Goal: Transaction & Acquisition: Purchase product/service

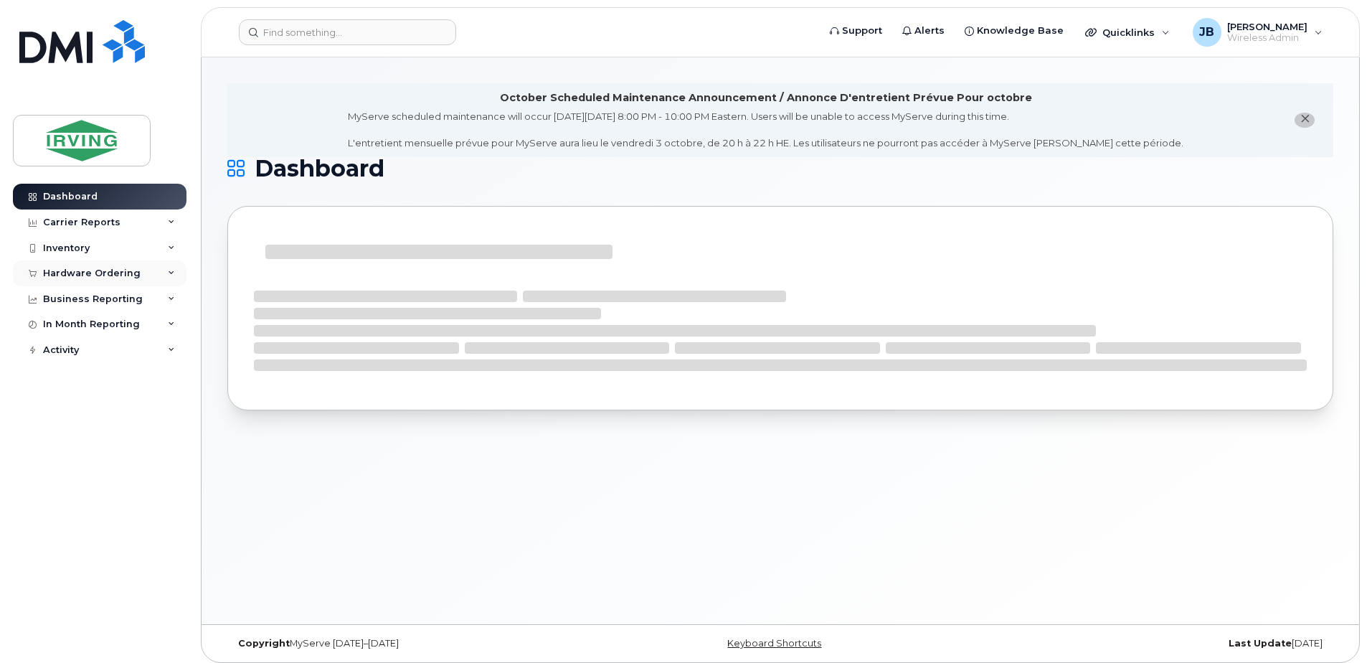
click at [105, 274] on div "Hardware Ordering" at bounding box center [92, 273] width 98 height 11
click at [62, 328] on div "Orders" at bounding box center [67, 327] width 35 height 13
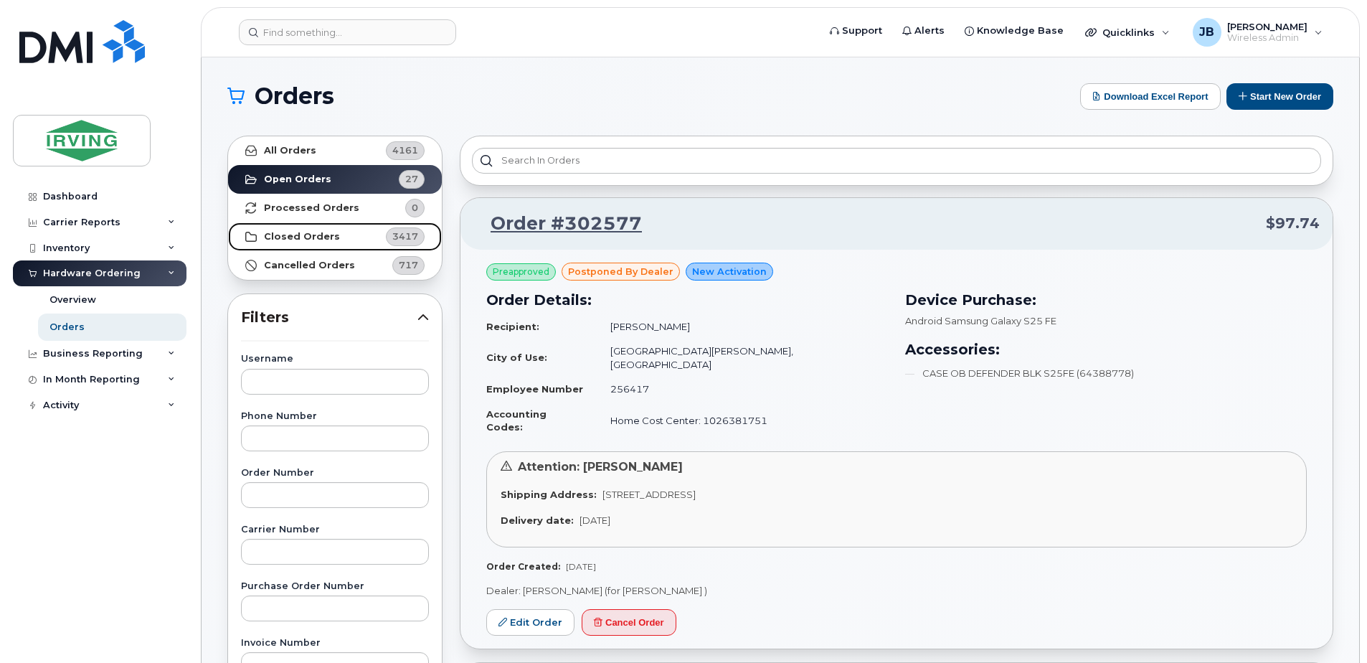
click at [301, 237] on strong "Closed Orders" at bounding box center [302, 236] width 76 height 11
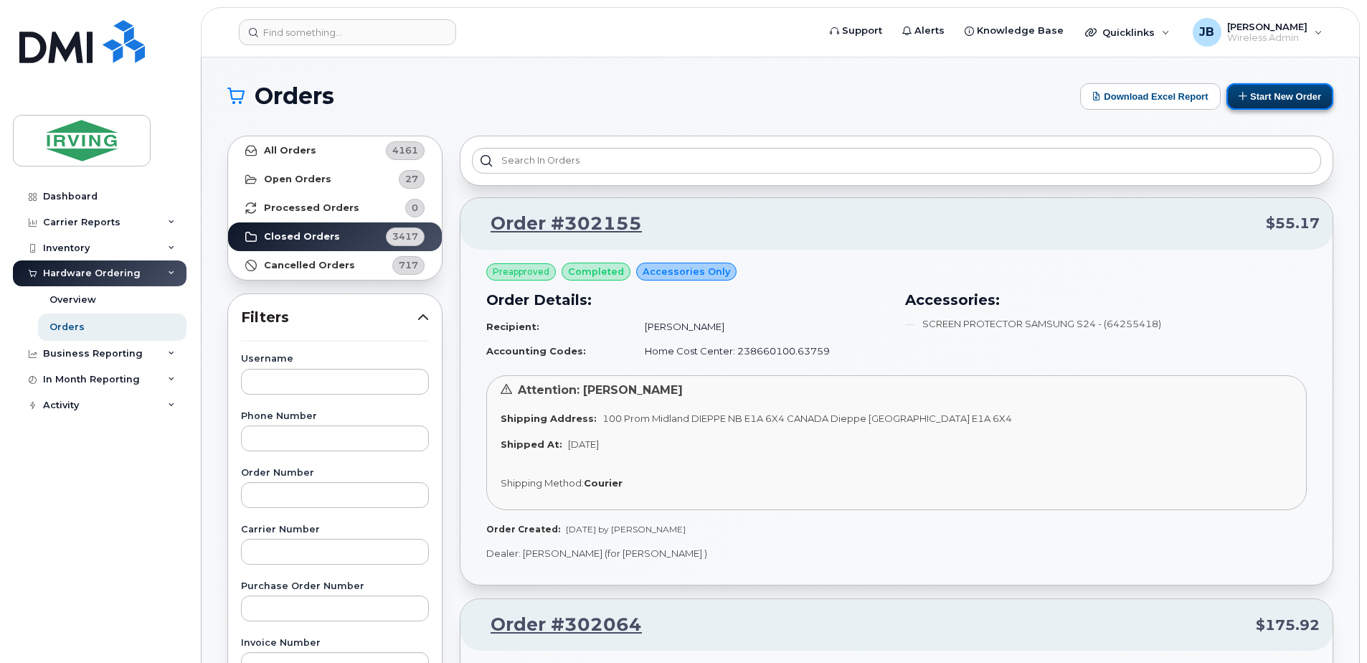
click at [1271, 100] on button "Start New Order" at bounding box center [1280, 96] width 107 height 27
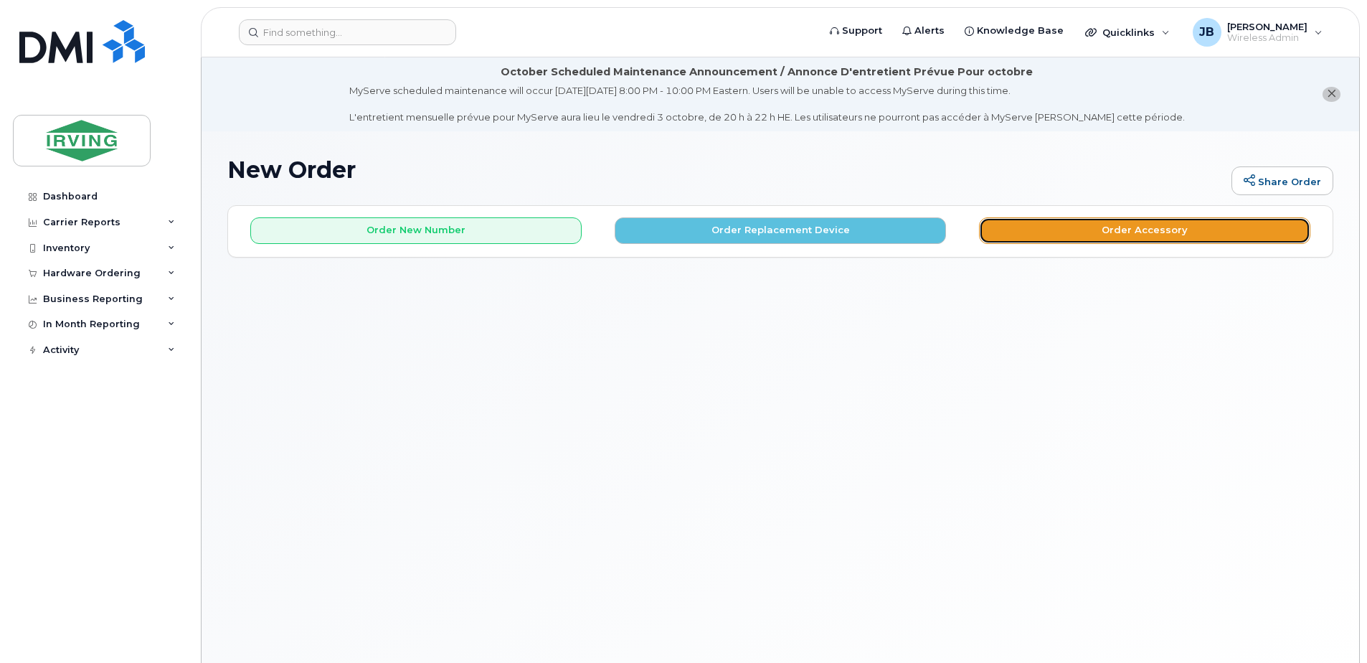
click at [1062, 230] on button "Order Accessory" at bounding box center [1144, 230] width 331 height 27
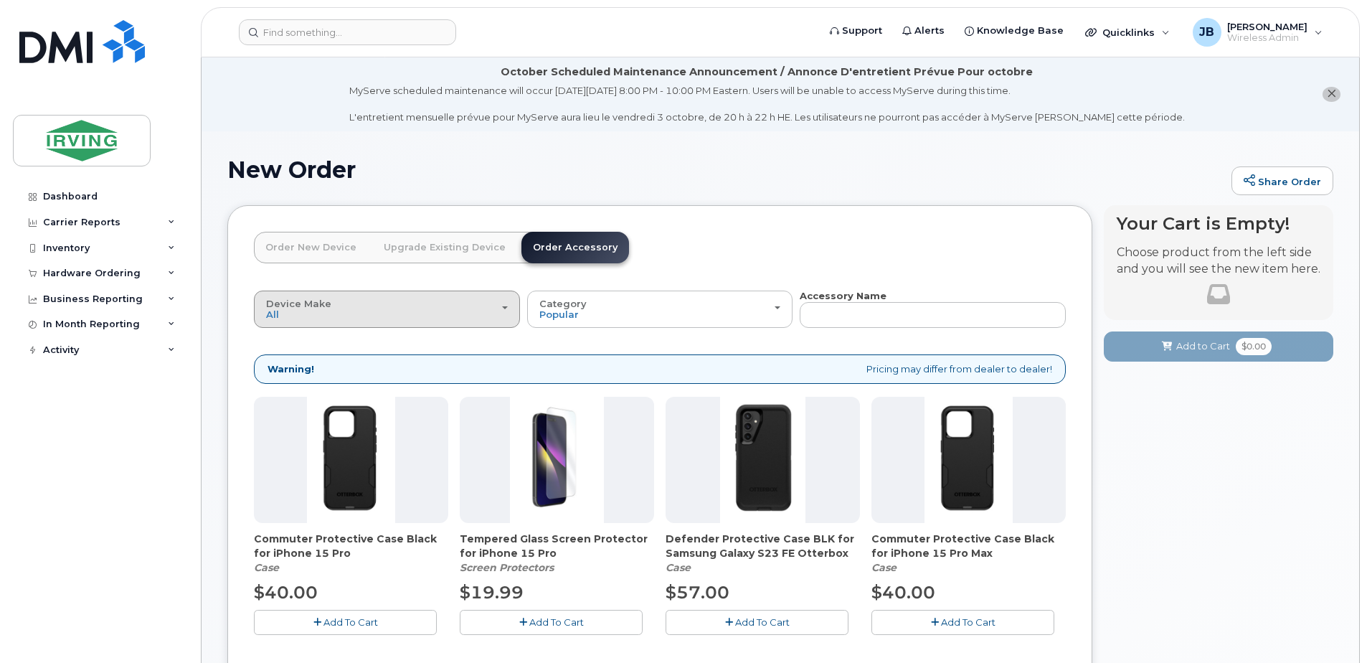
click at [505, 304] on div "Device Make All Android Cell Phone iPhone" at bounding box center [387, 309] width 242 height 22
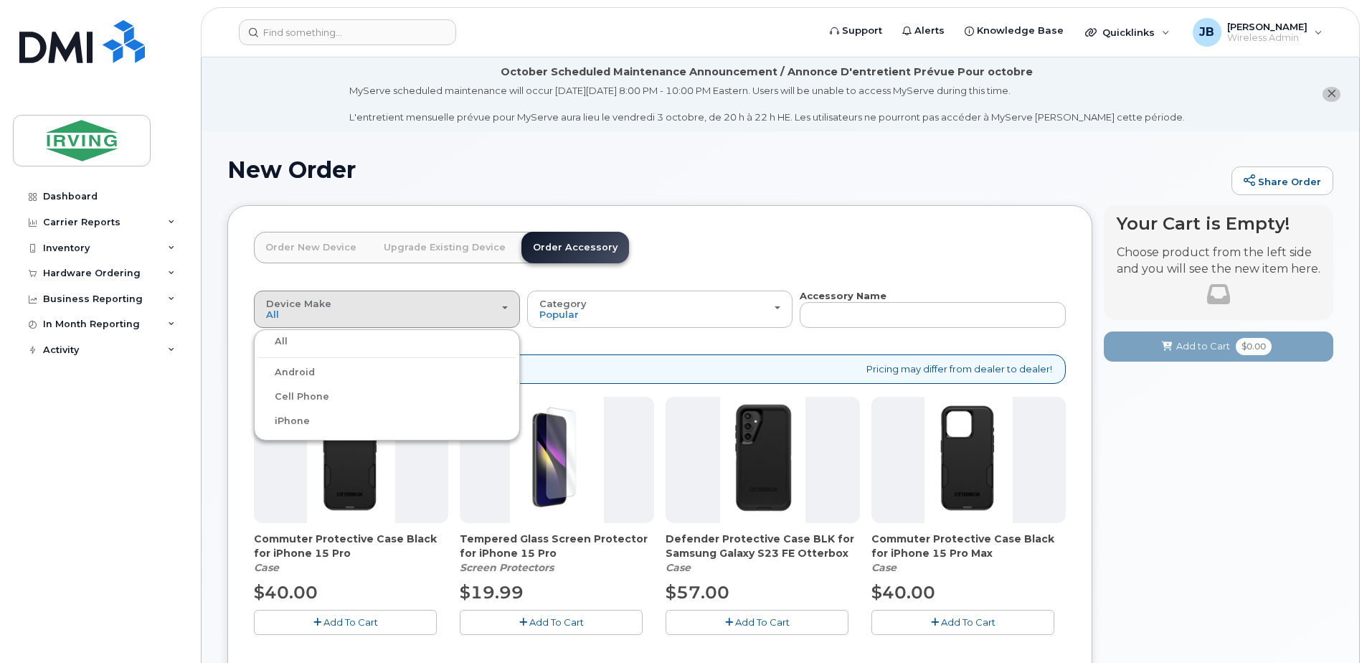
click at [301, 370] on label "Android" at bounding box center [286, 372] width 57 height 17
click at [0, 0] on input "Android" at bounding box center [0, 0] width 0 height 0
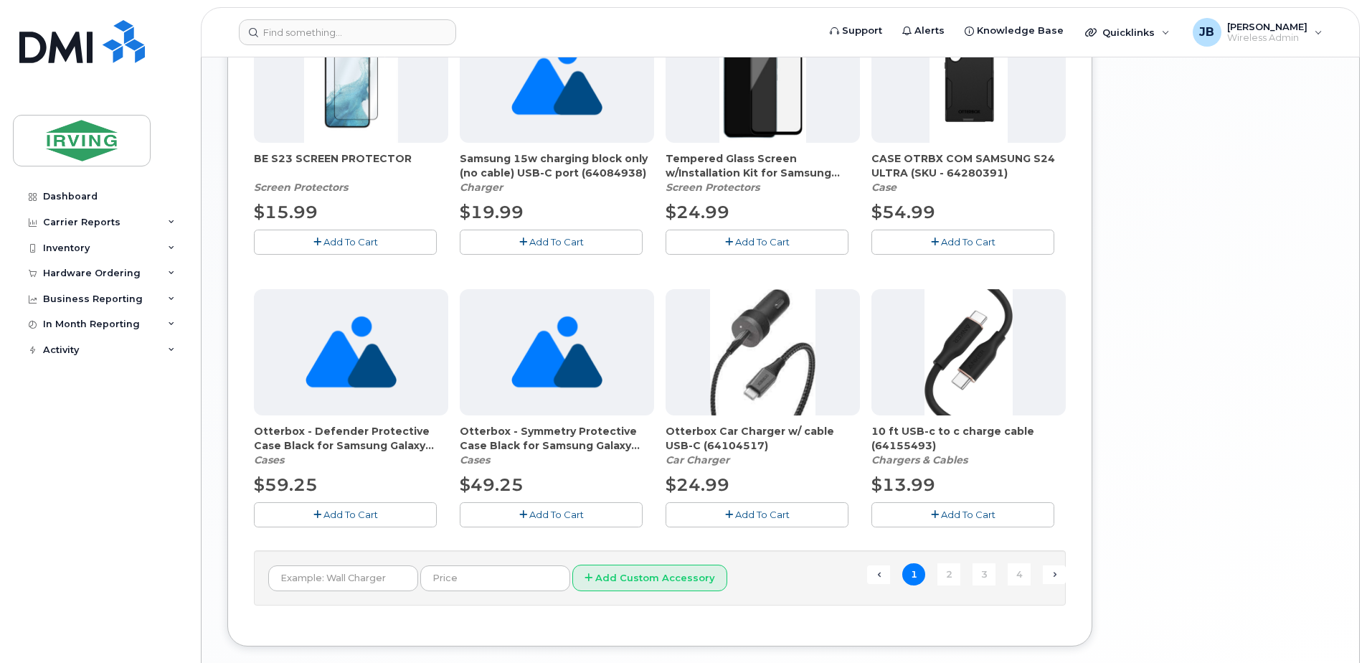
scroll to position [933, 0]
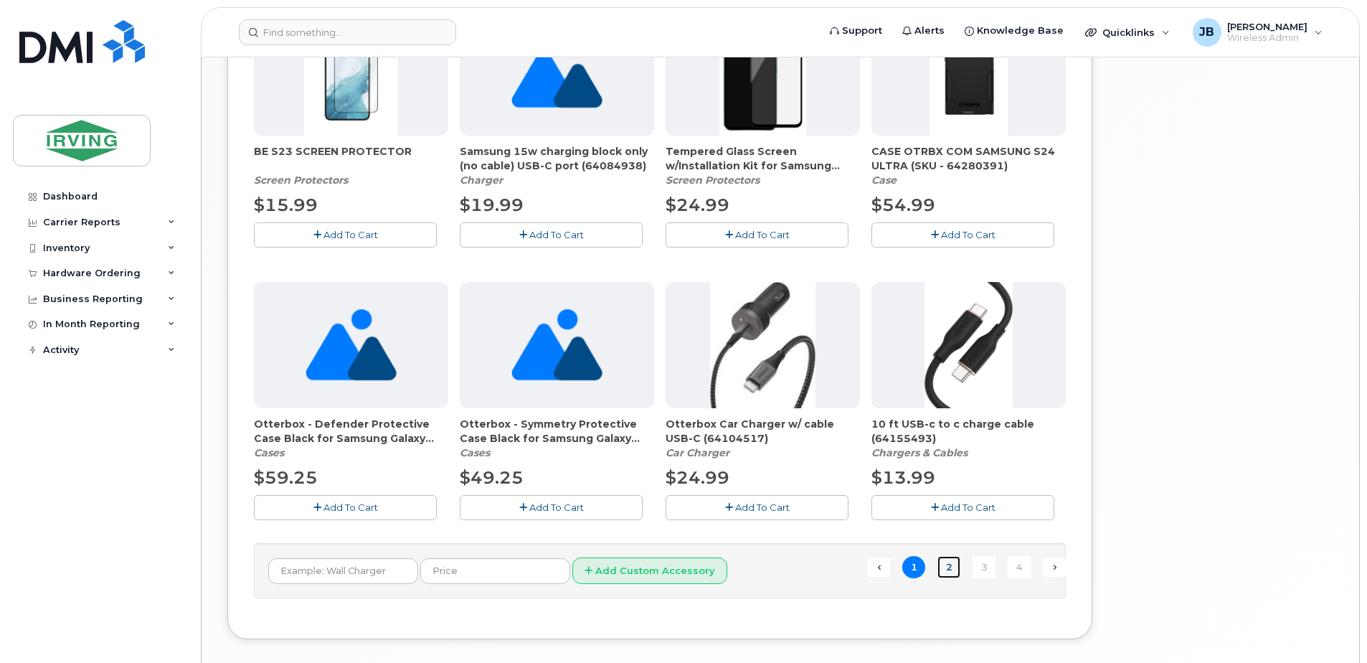
click at [948, 564] on link "2" at bounding box center [949, 567] width 23 height 22
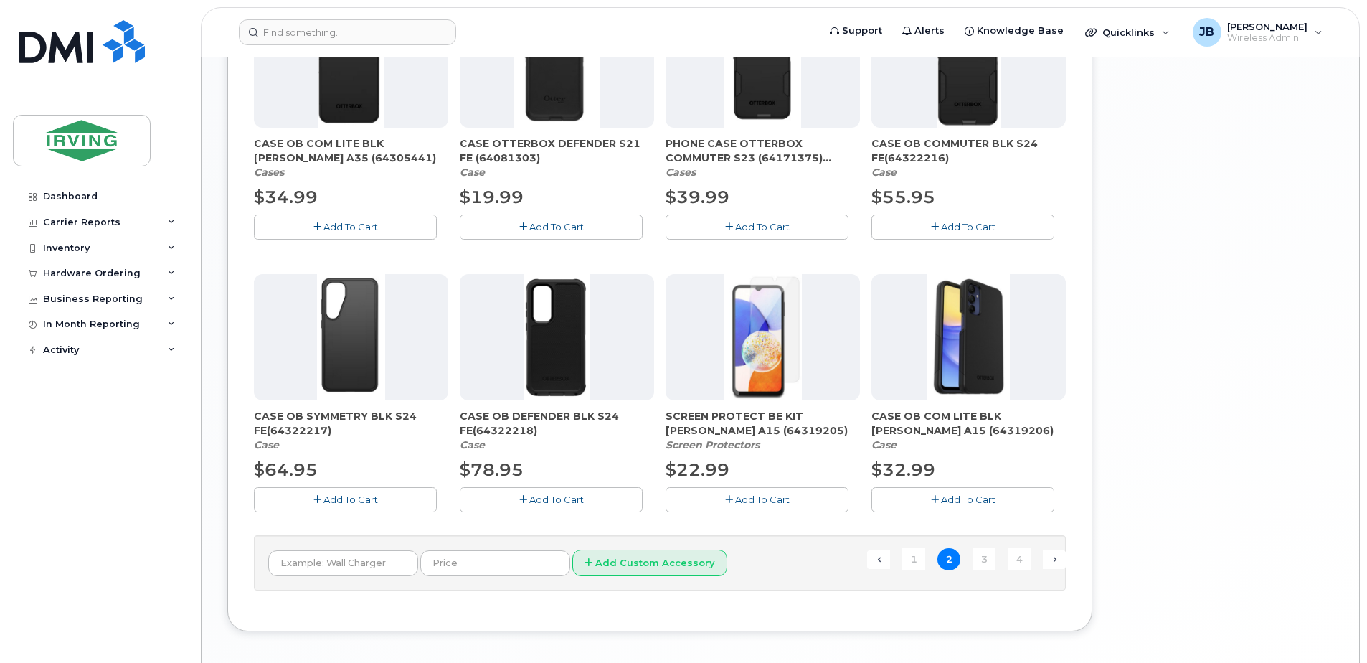
scroll to position [942, 0]
click at [986, 558] on link "3" at bounding box center [984, 558] width 23 height 22
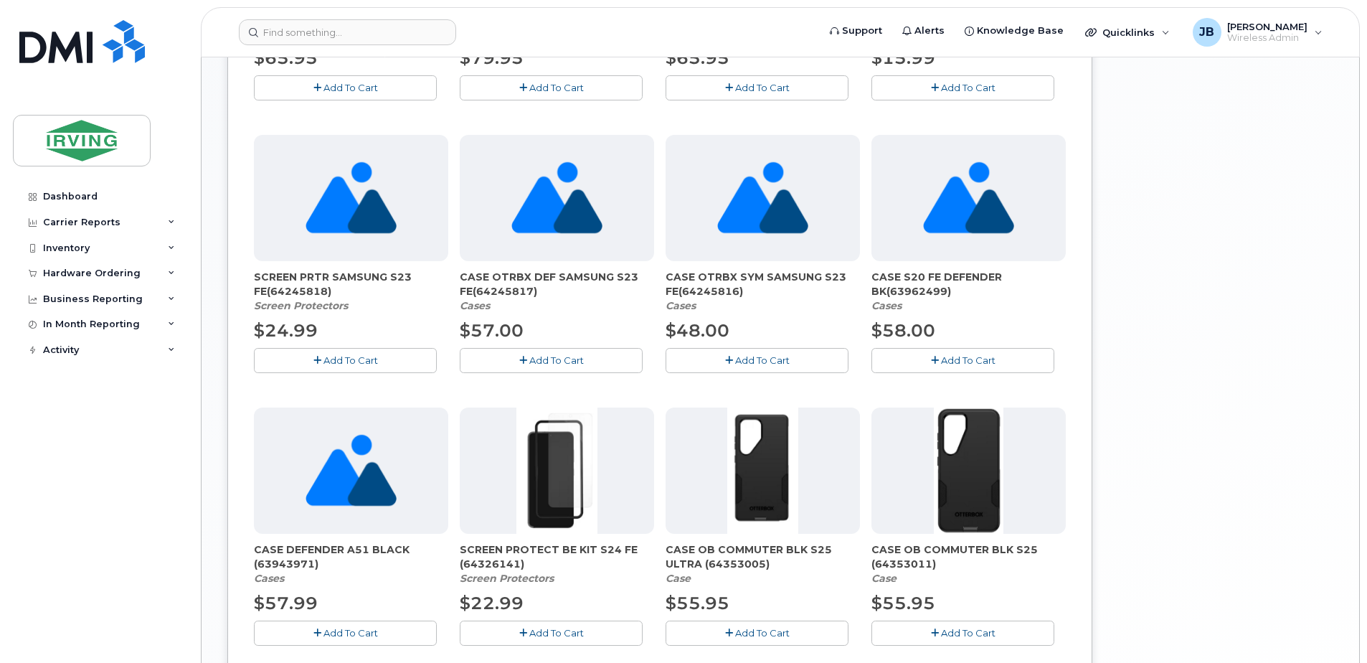
scroll to position [870, 0]
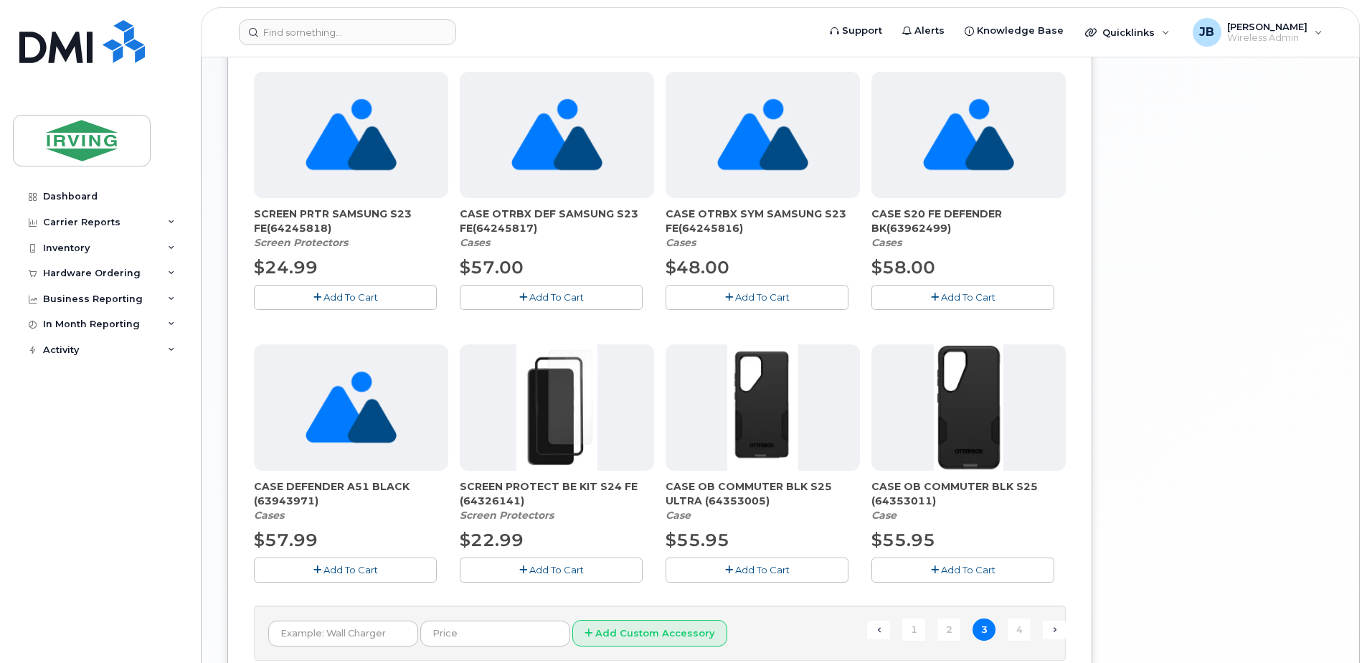
click at [526, 569] on icon "button" at bounding box center [523, 569] width 8 height 9
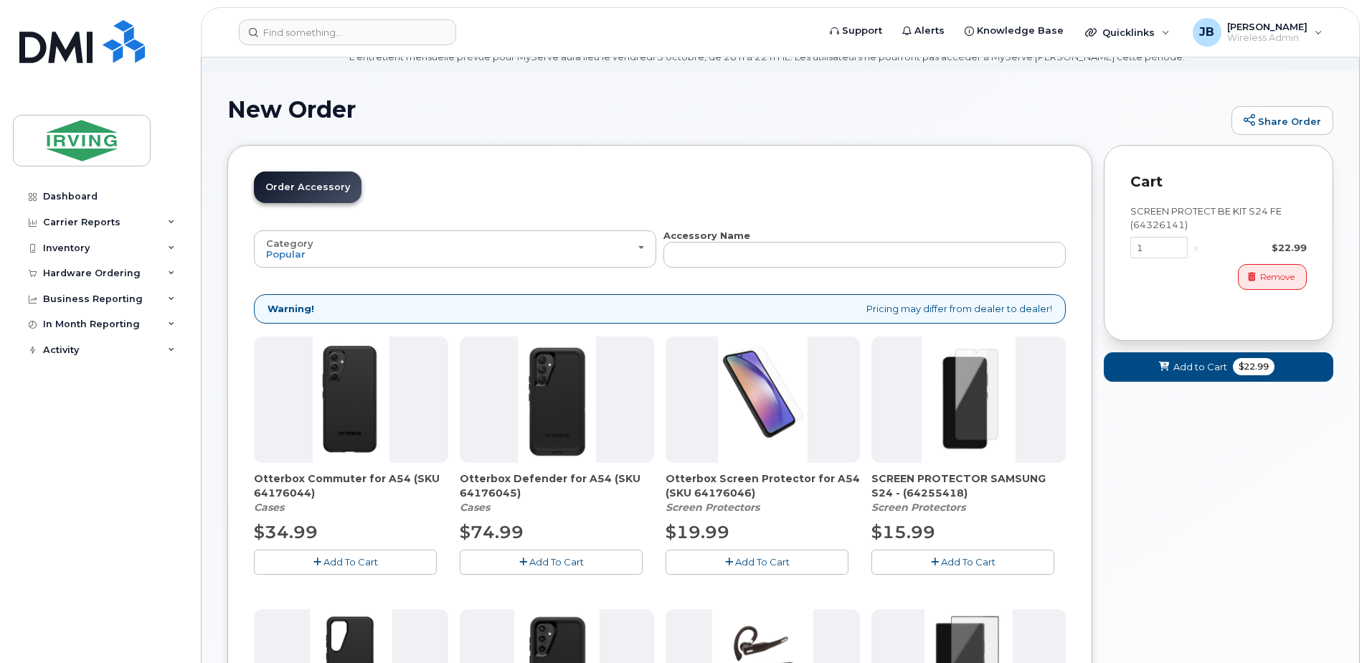
scroll to position [0, 0]
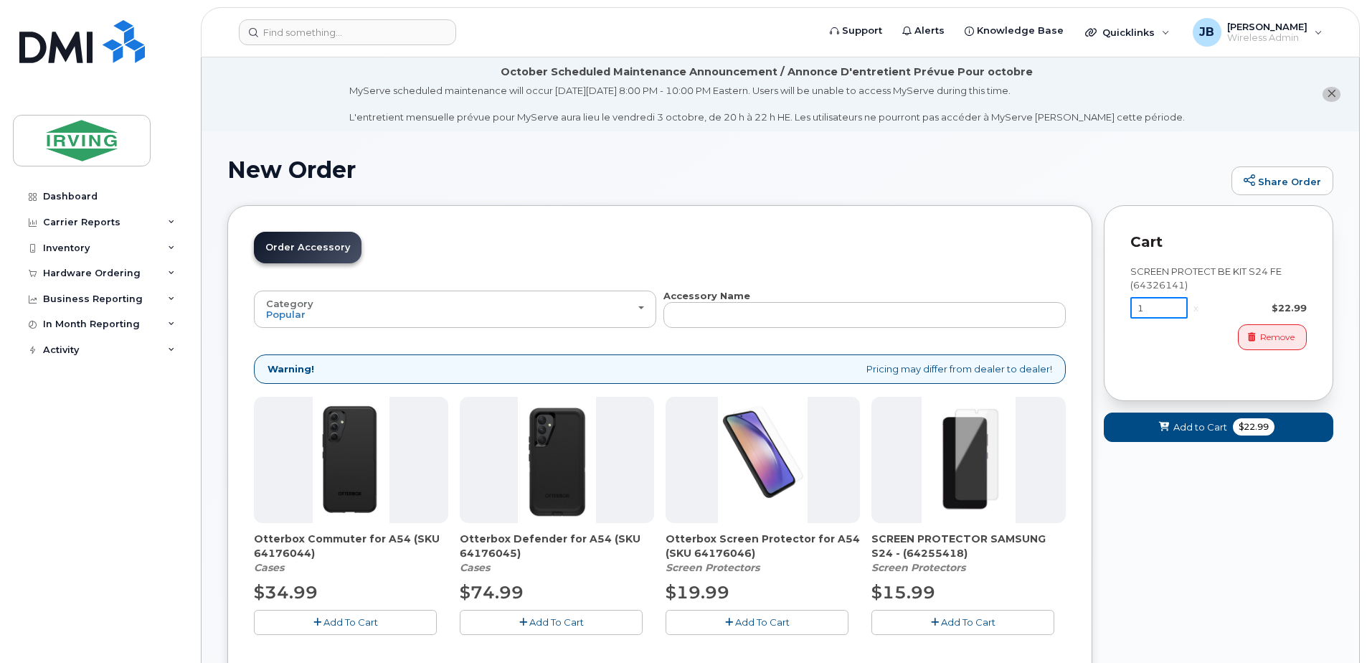
drag, startPoint x: 1142, startPoint y: 308, endPoint x: 1129, endPoint y: 308, distance: 12.9
click at [1134, 309] on input "1" at bounding box center [1159, 308] width 57 height 22
type input "2"
click at [1186, 431] on span "Add to Cart" at bounding box center [1201, 427] width 54 height 14
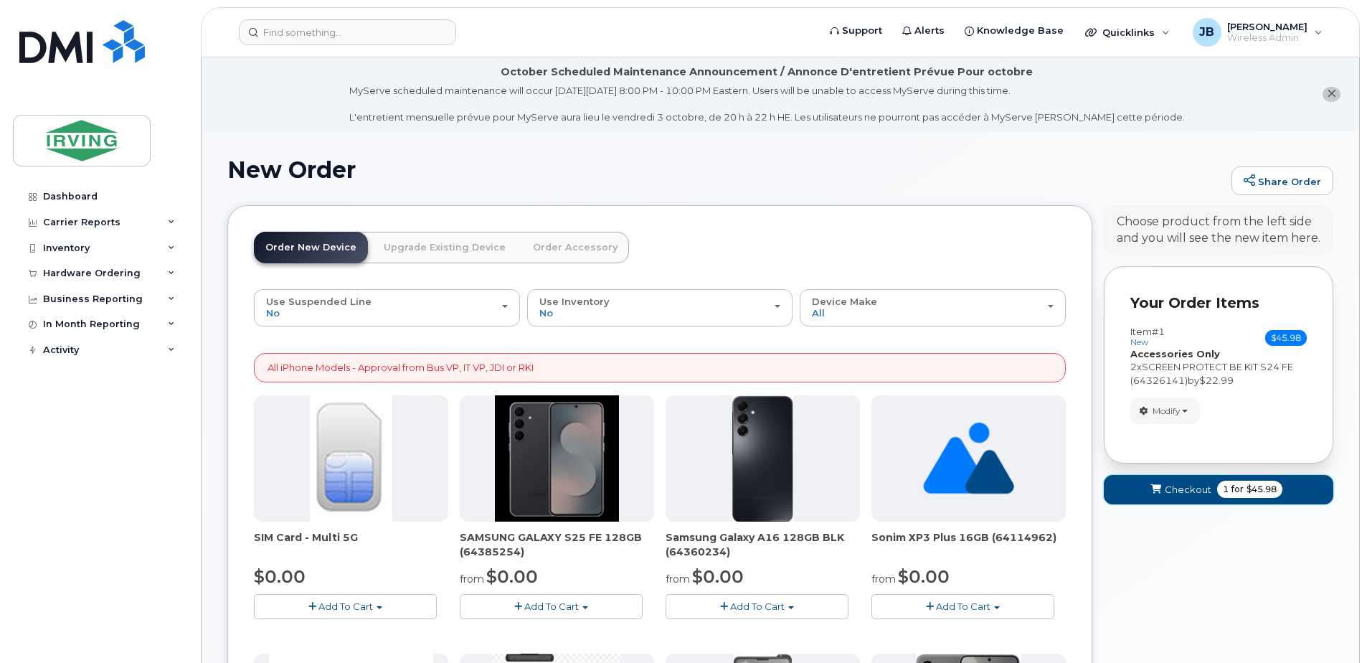
click at [1187, 492] on span "Checkout" at bounding box center [1188, 490] width 47 height 14
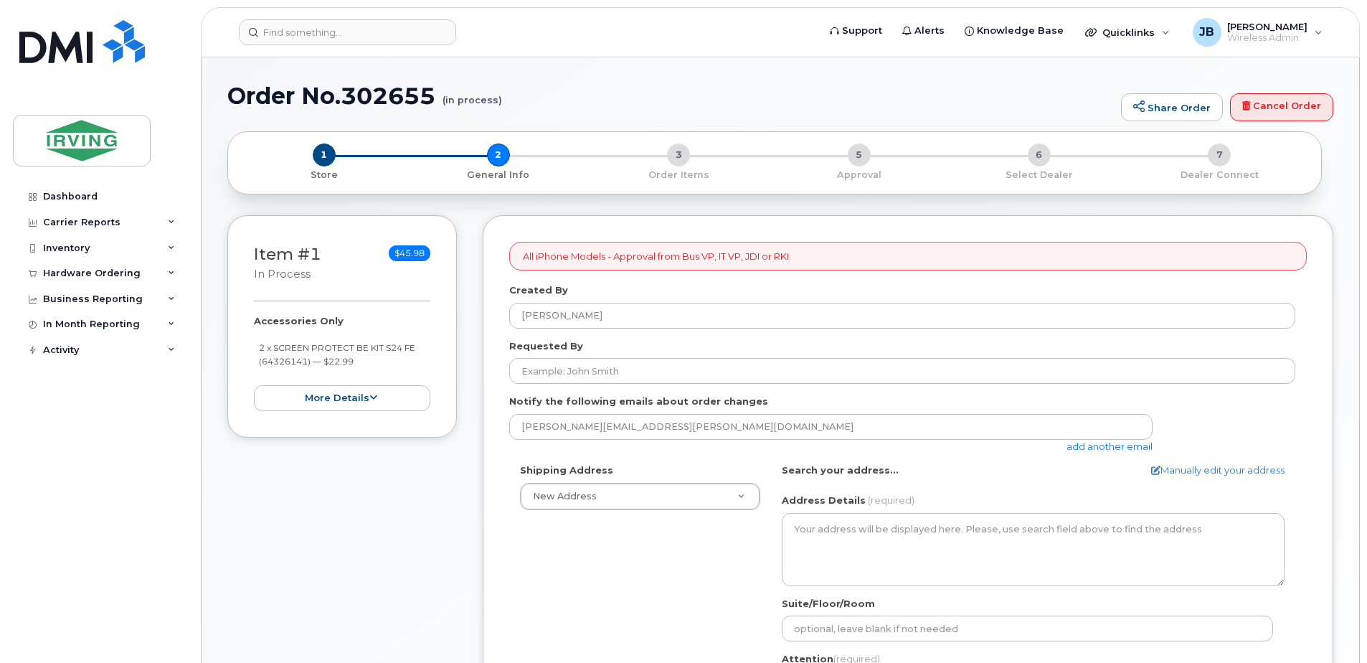
select select
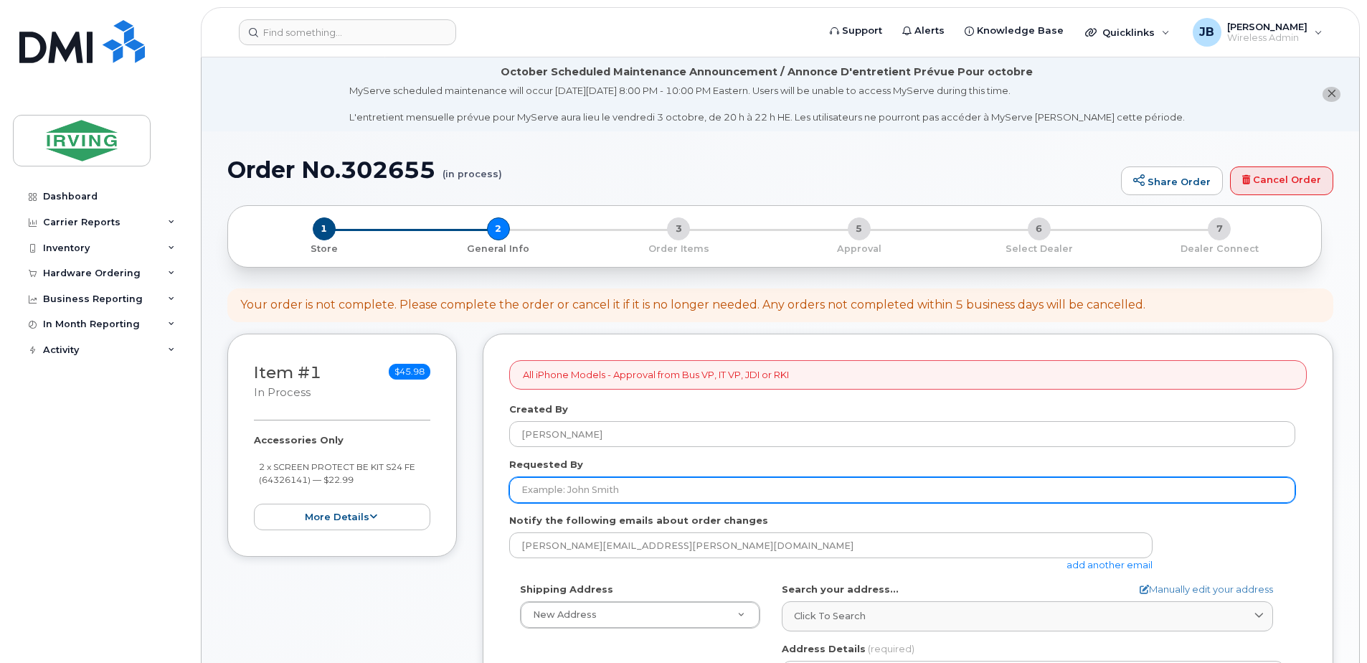
click at [614, 493] on input "Requested By" at bounding box center [902, 490] width 786 height 26
type input "[PERSON_NAME]"
type input "5068504715"
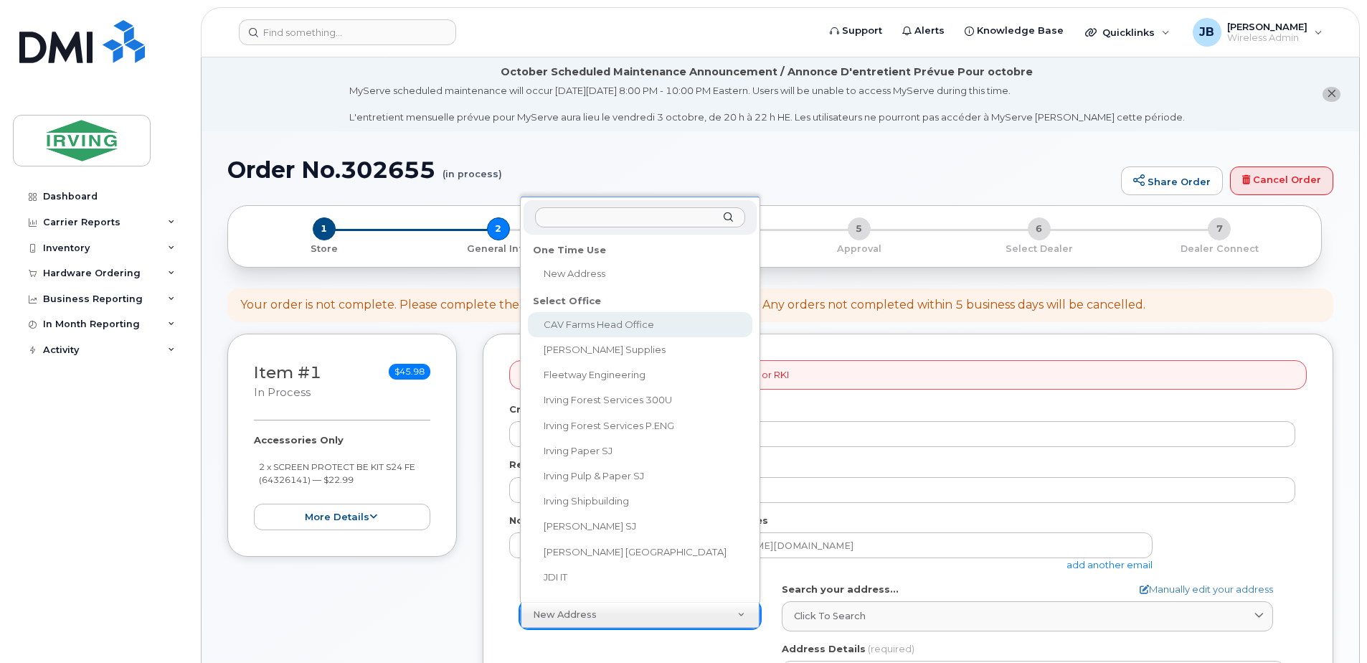
select select
type textarea "100 Prom Midland DIEPPE NB E1A 6X4 CANADA Dieppe New Brunswick E1A 6X4"
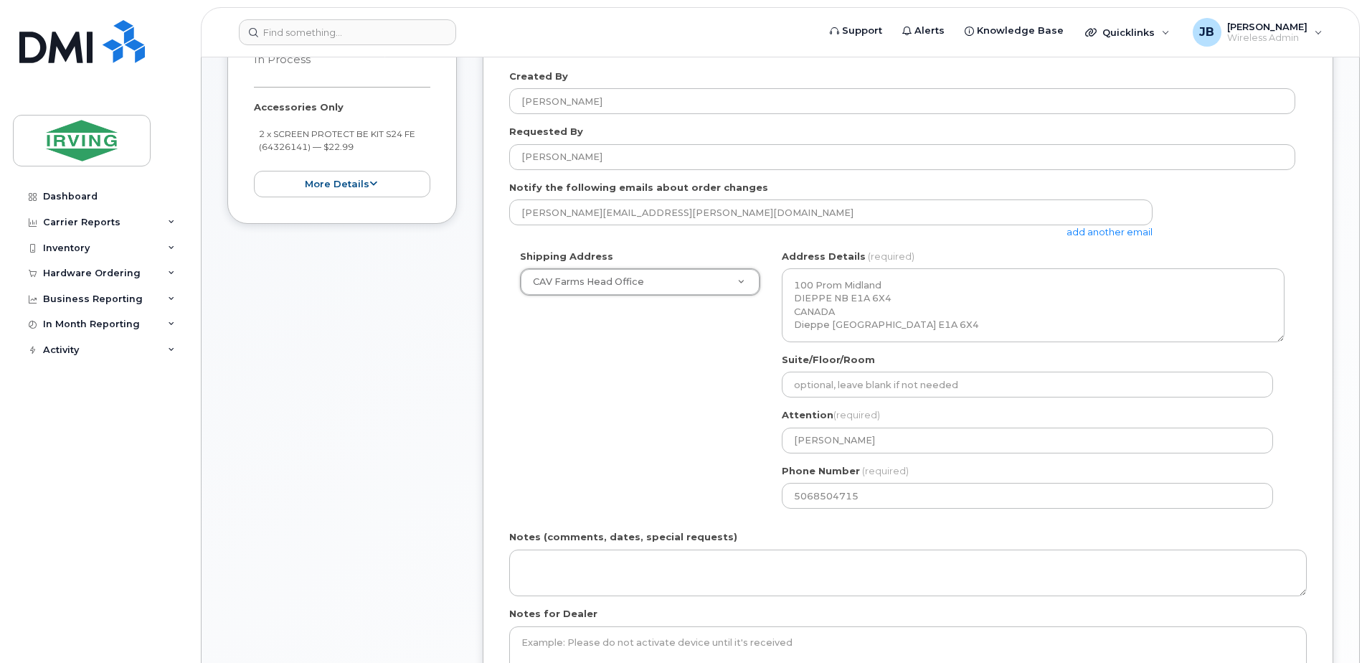
scroll to position [502, 0]
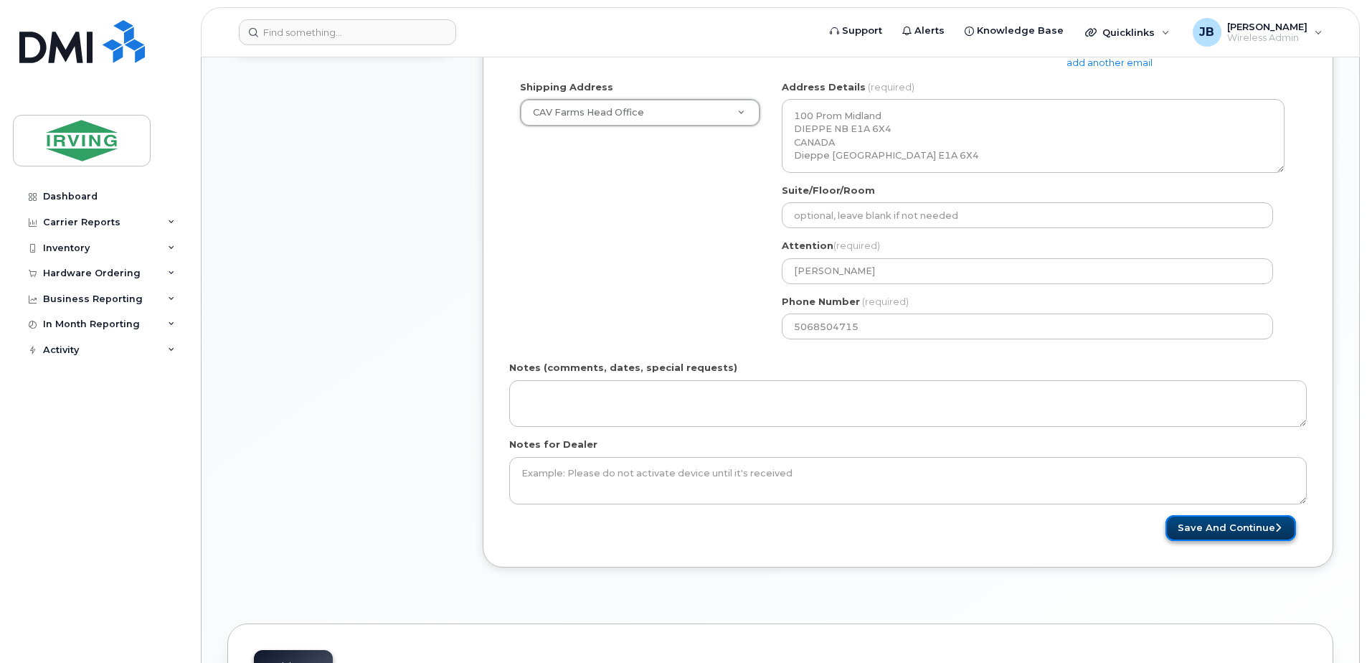
click at [1248, 531] on button "Save and Continue" at bounding box center [1231, 528] width 131 height 27
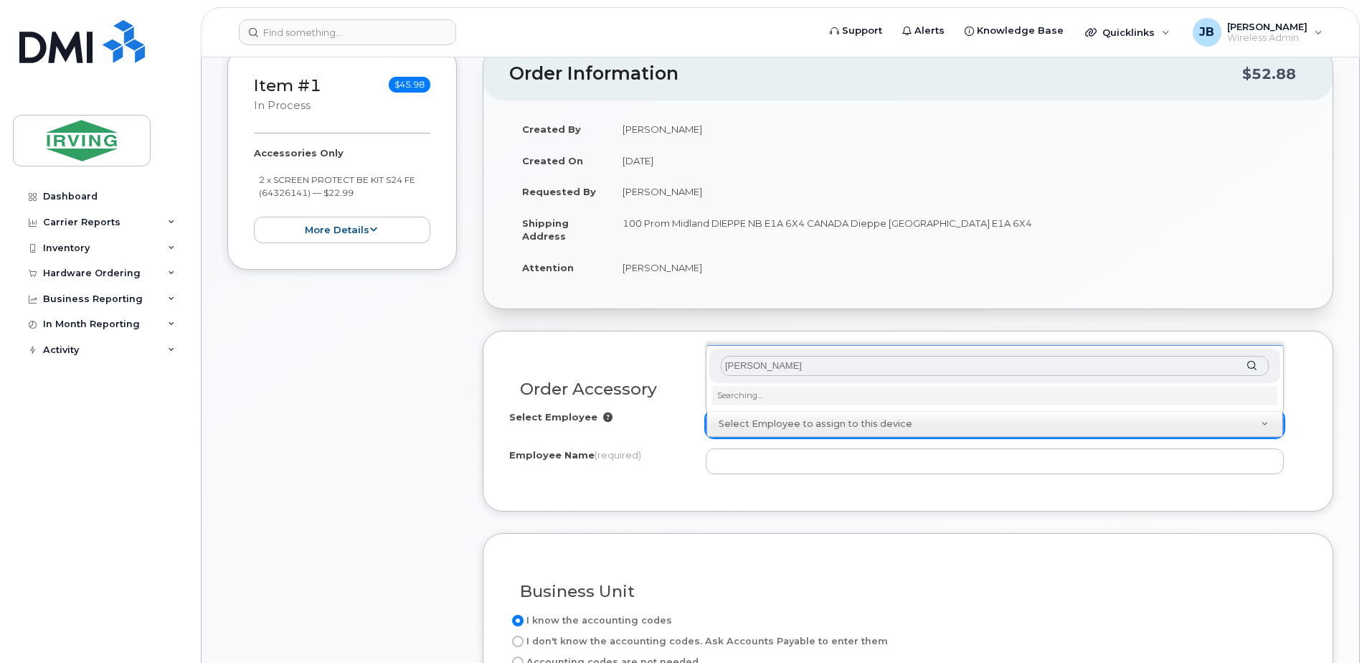
type input "jim briggs"
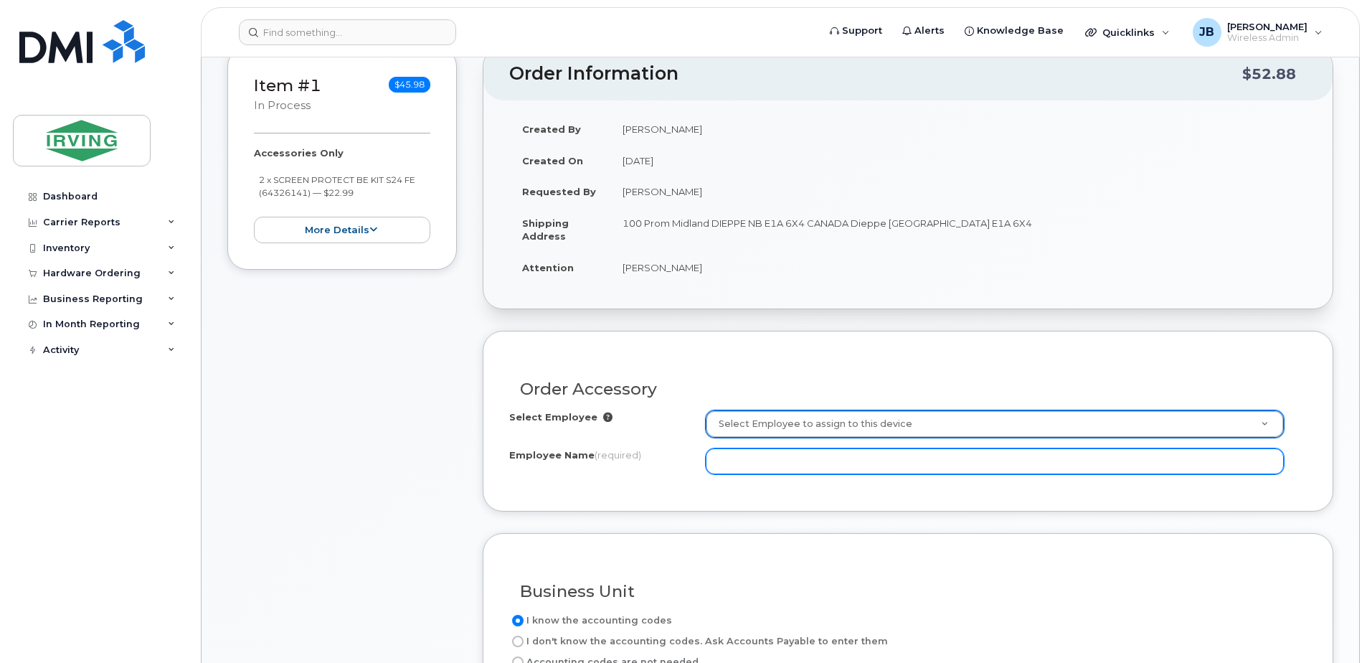
type input "J"
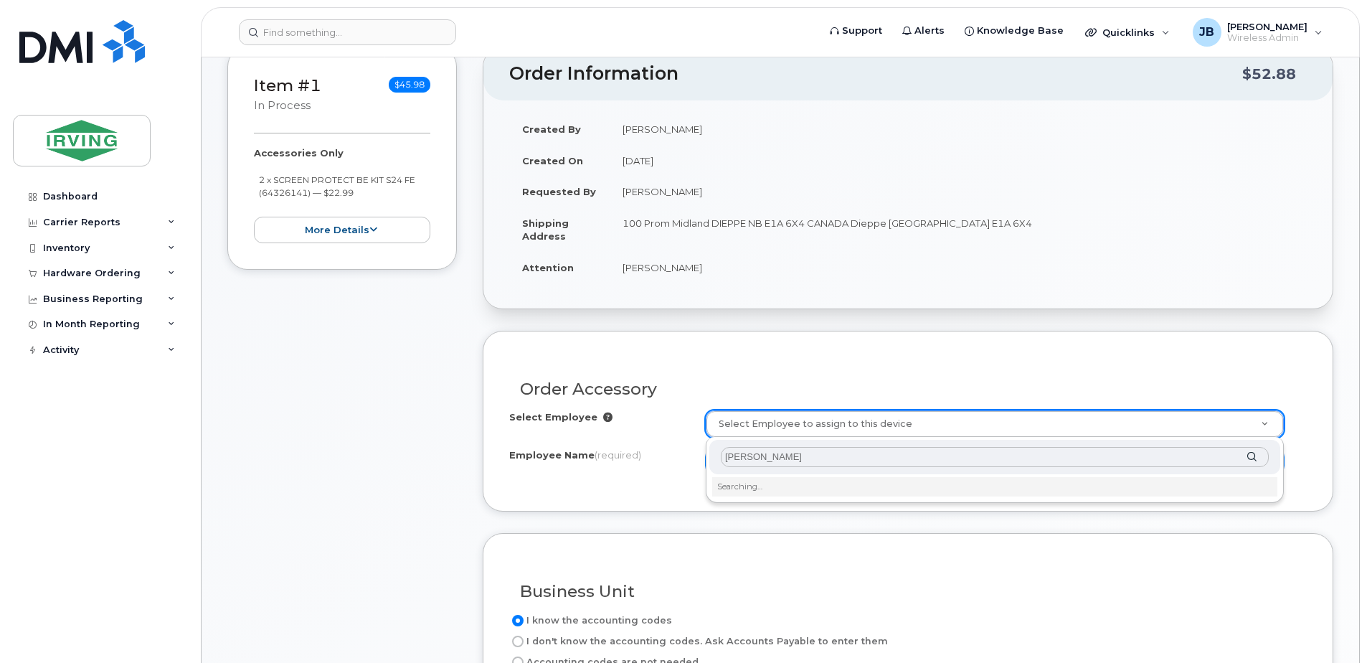
type input "[PERSON_NAME]"
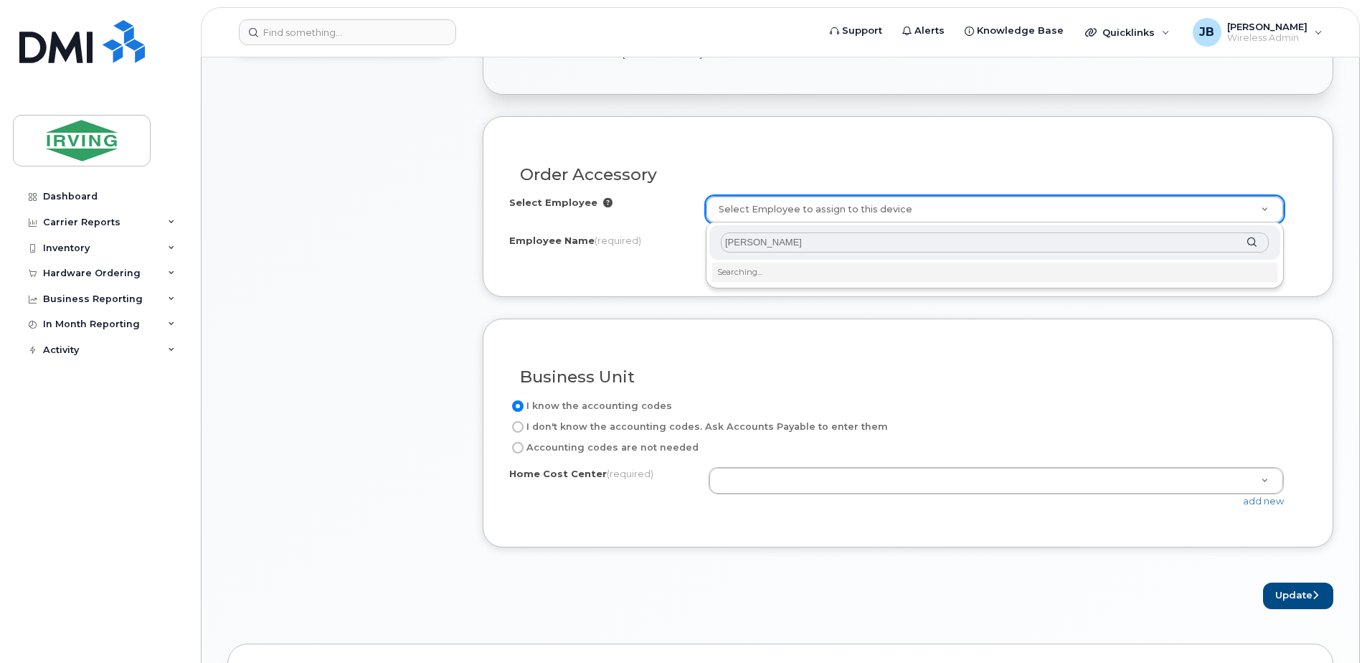
scroll to position [502, 0]
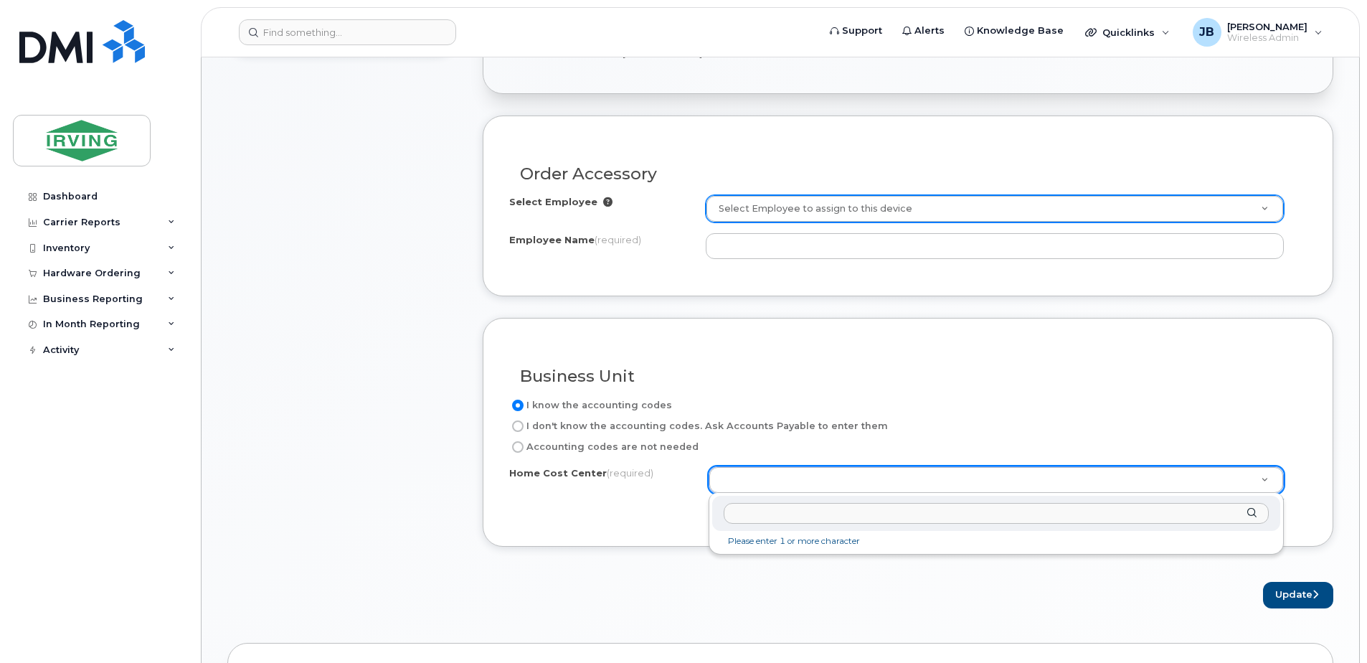
click at [780, 522] on input "text" at bounding box center [996, 513] width 545 height 21
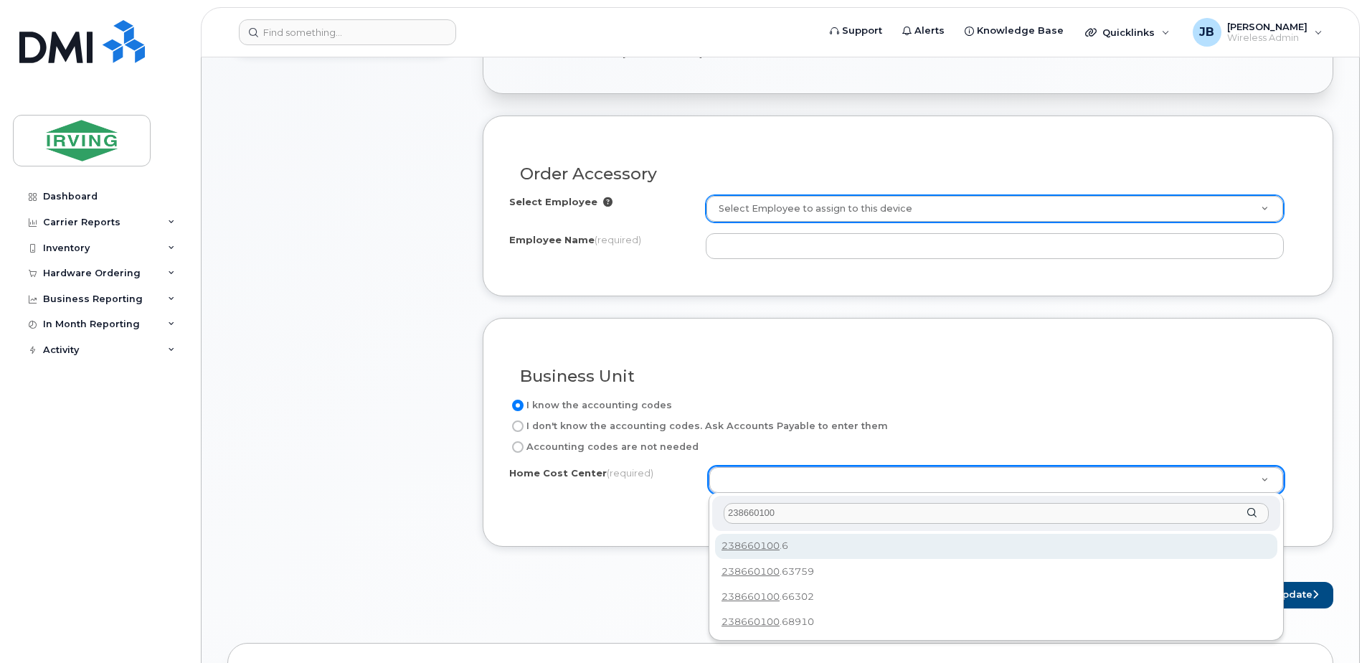
type input "238660100"
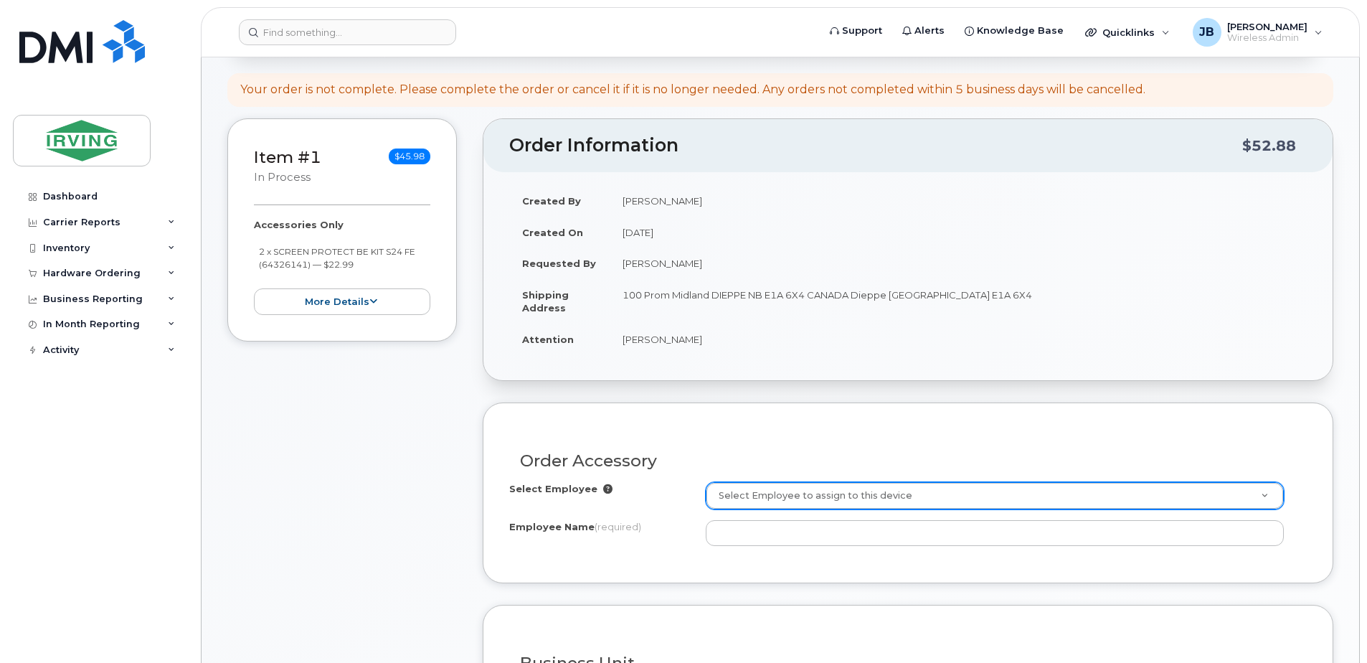
scroll to position [638, 0]
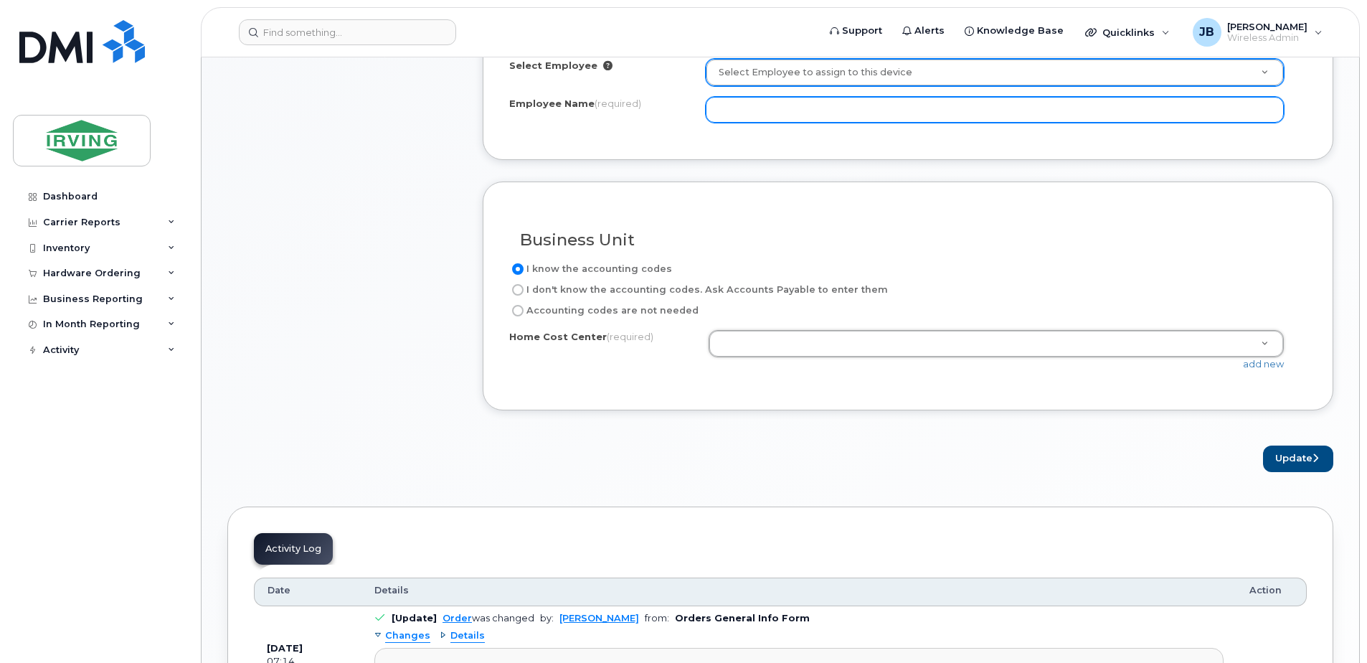
click at [804, 113] on input "Employee Name (required)" at bounding box center [995, 110] width 578 height 26
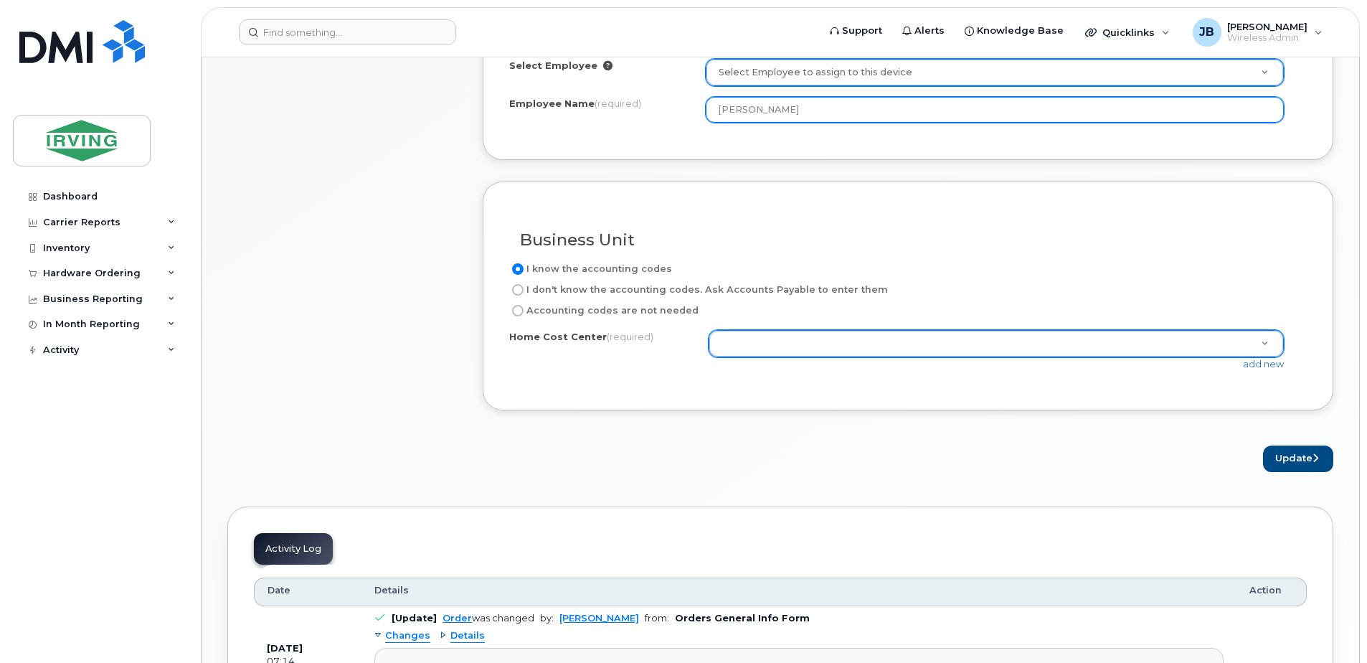
type input "[PERSON_NAME]"
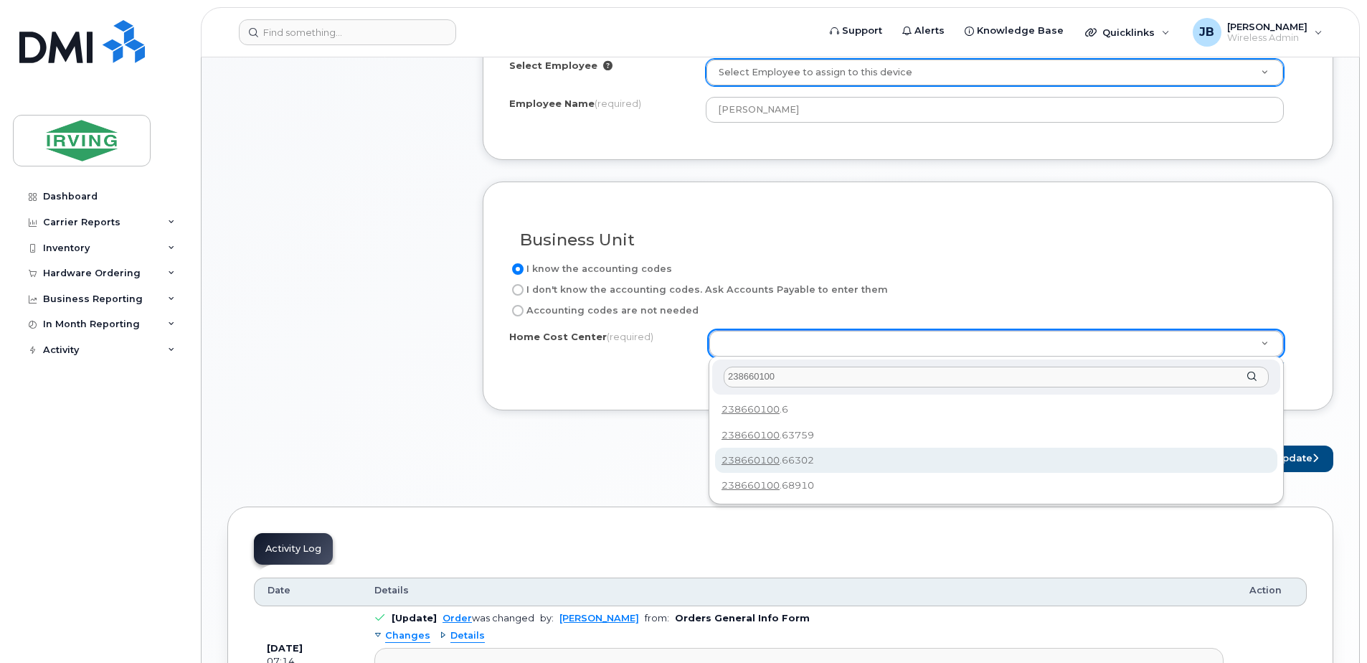
type input "238660100"
type input "238660100.66302"
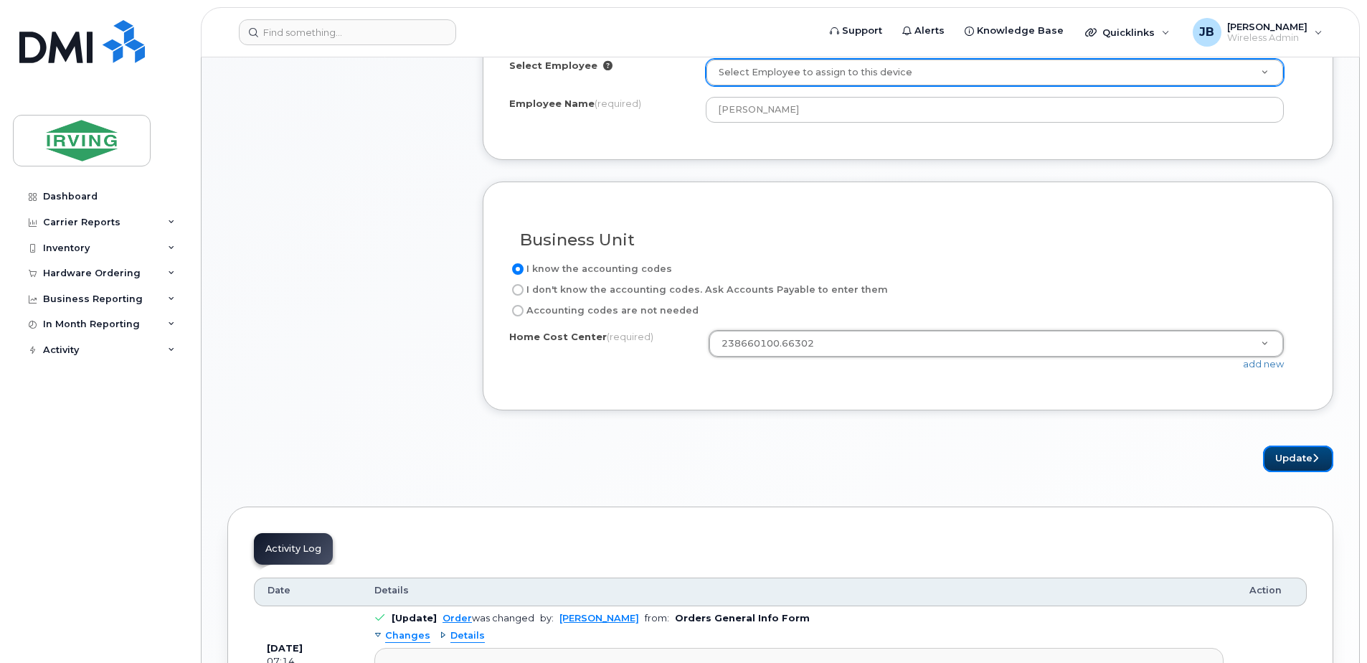
drag, startPoint x: 1298, startPoint y: 460, endPoint x: 1242, endPoint y: 455, distance: 56.2
click at [1299, 460] on button "Update" at bounding box center [1298, 459] width 70 height 27
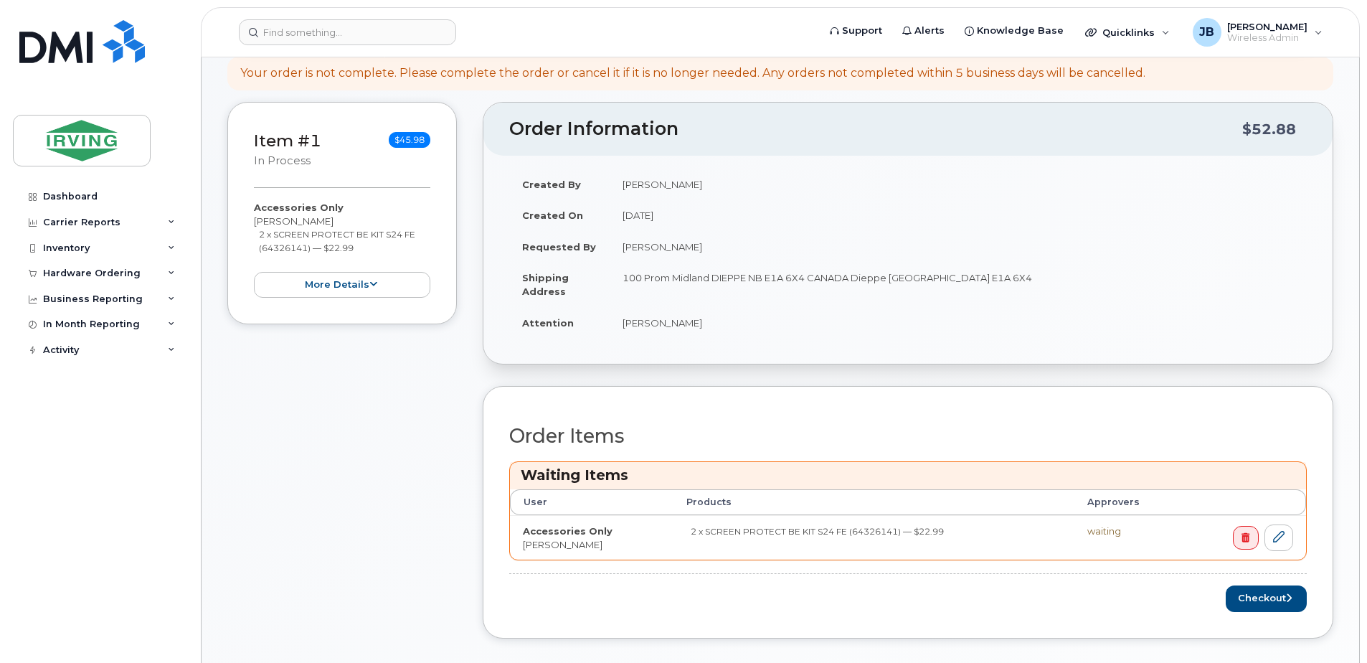
scroll to position [359, 0]
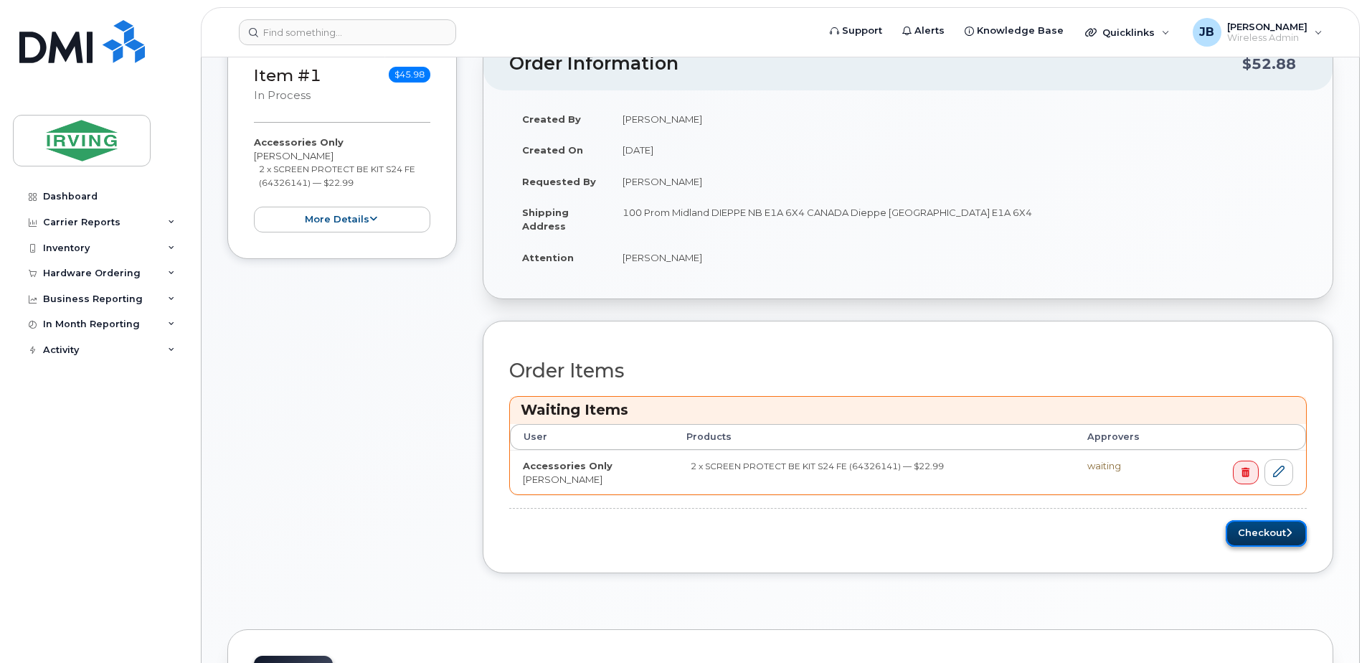
click at [1261, 534] on button "Checkout" at bounding box center [1266, 533] width 81 height 27
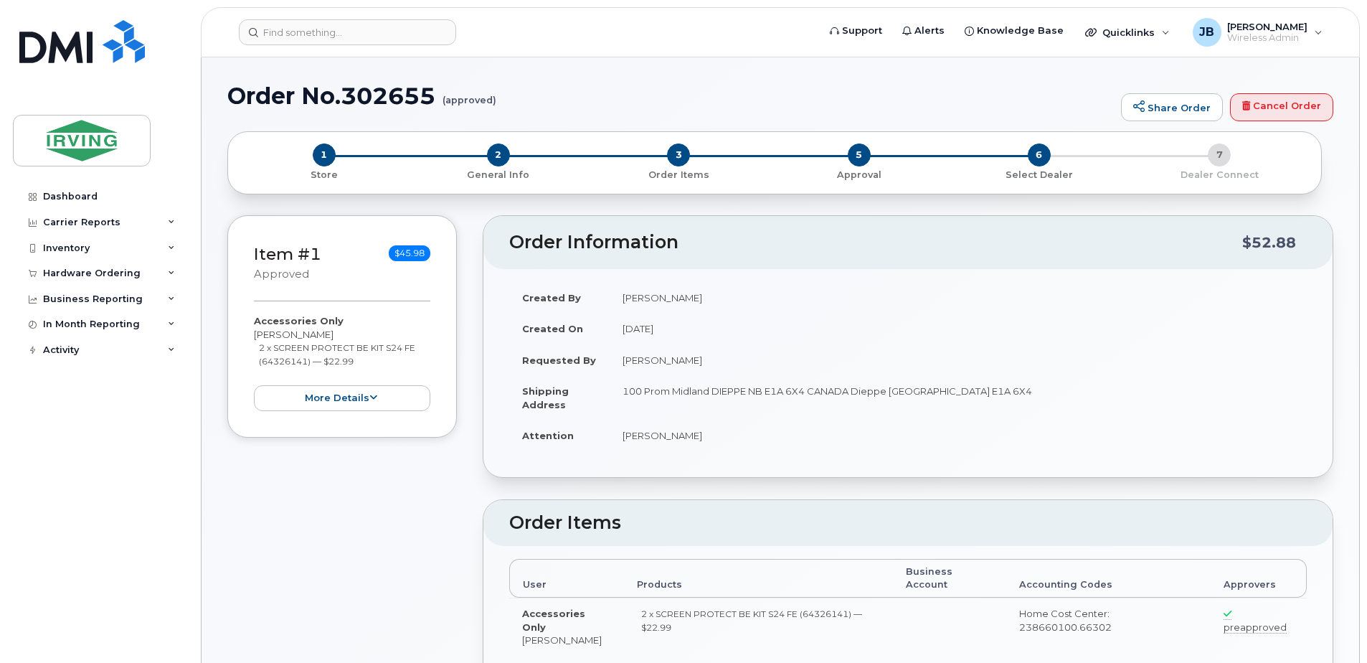
radio input "true"
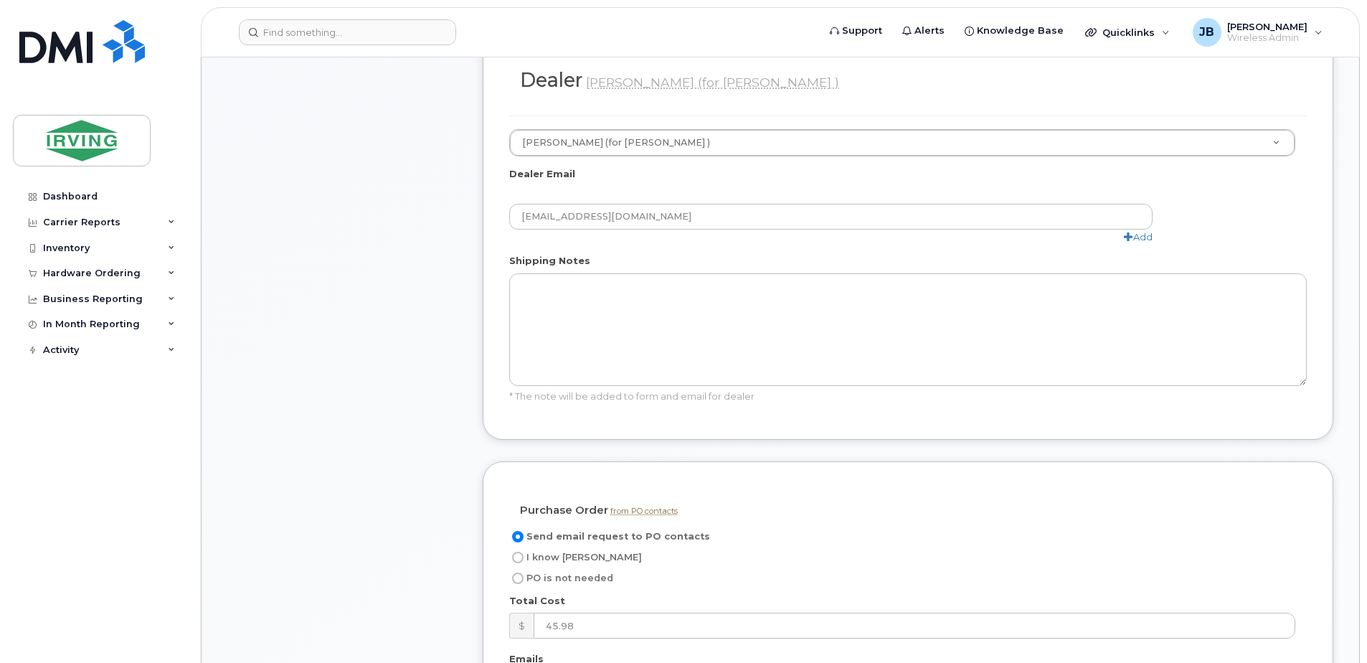
scroll to position [789, 0]
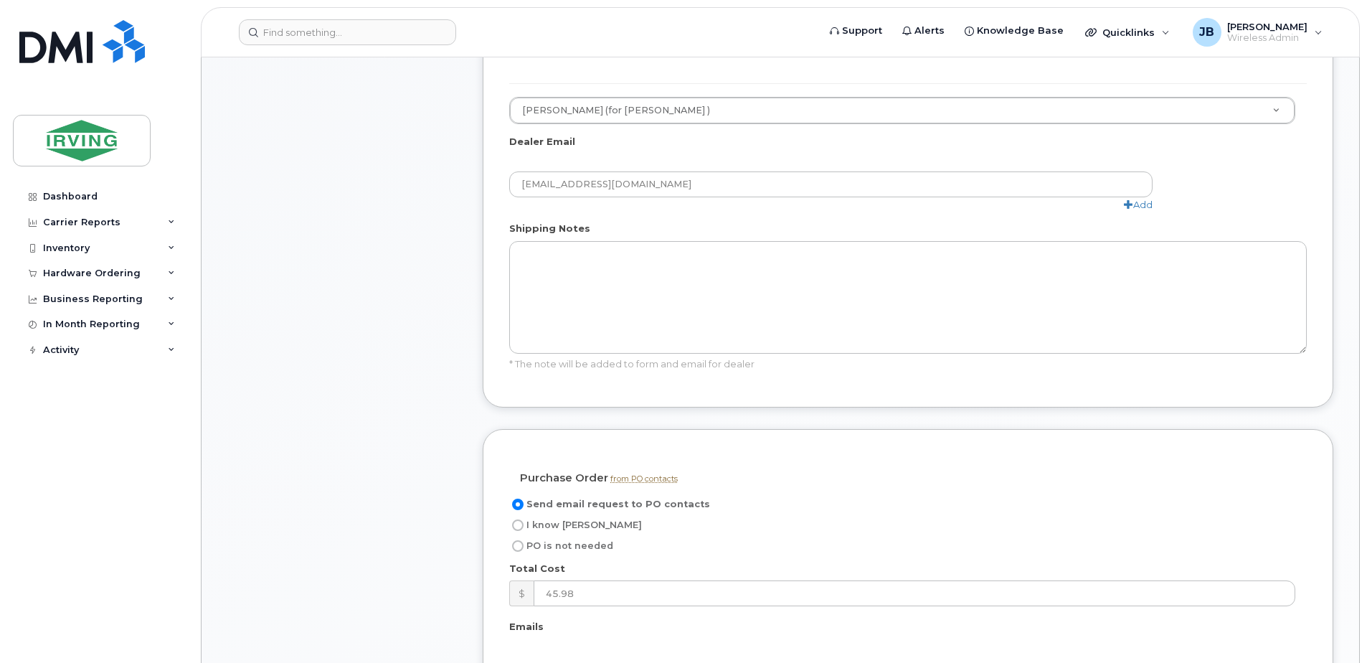
click at [522, 524] on input "I know PO" at bounding box center [517, 524] width 11 height 11
radio input "true"
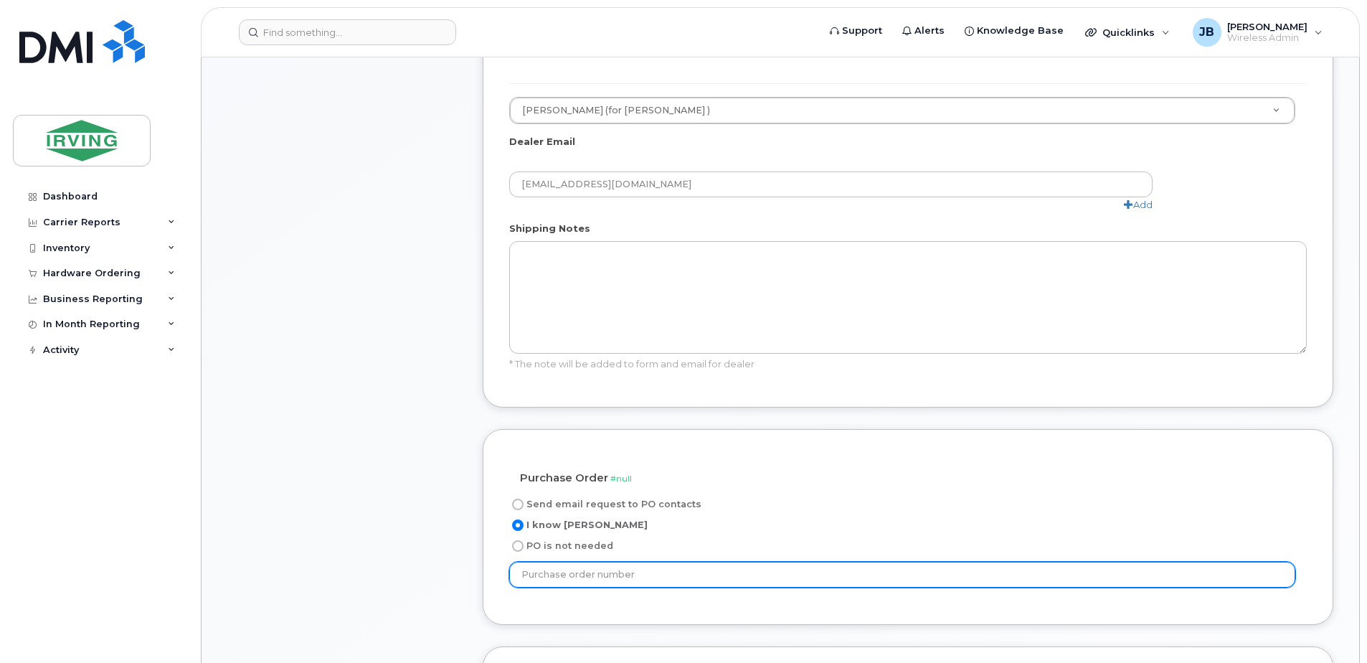
click at [607, 572] on input "text" at bounding box center [902, 575] width 786 height 26
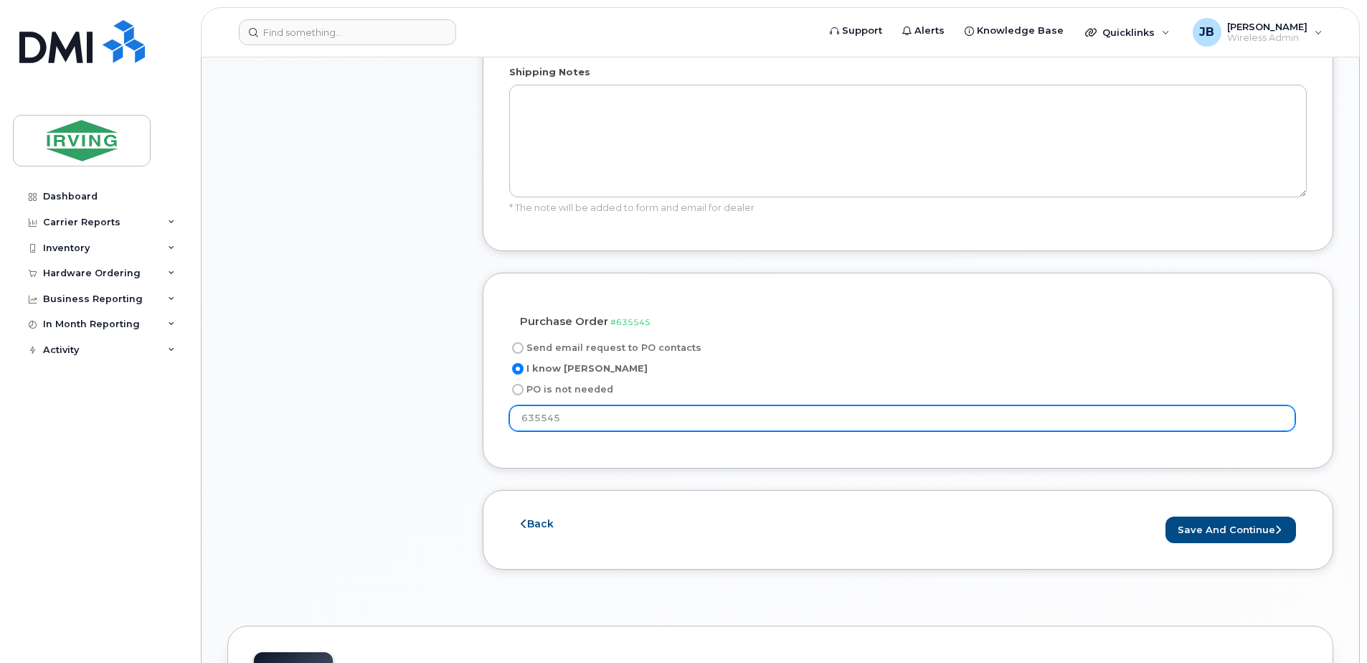
scroll to position [1004, 0]
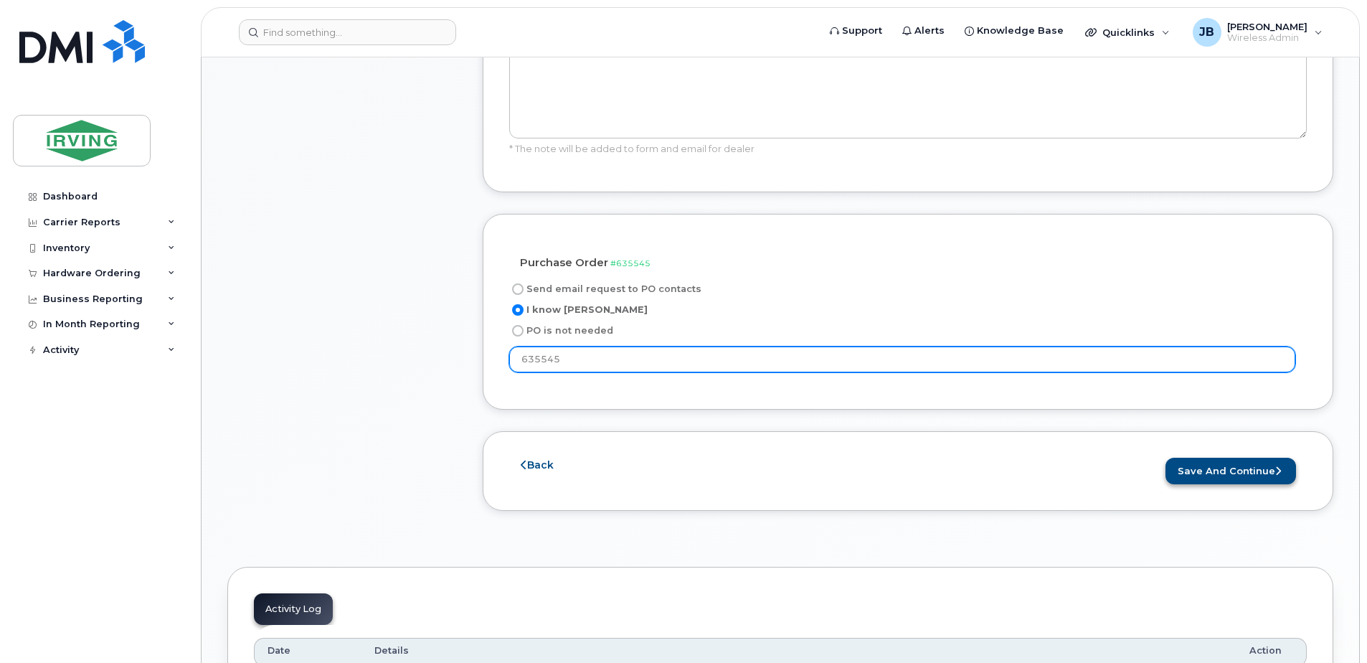
type input "635545"
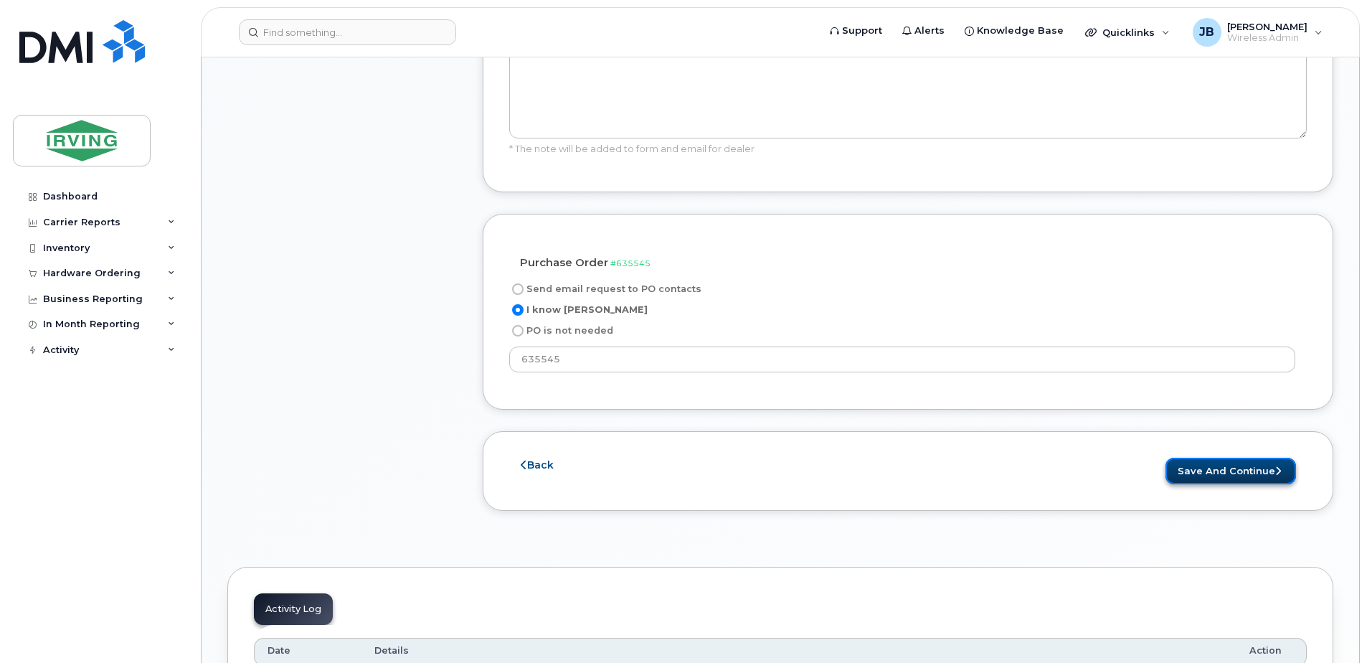
click at [1252, 468] on button "Save and Continue" at bounding box center [1231, 471] width 131 height 27
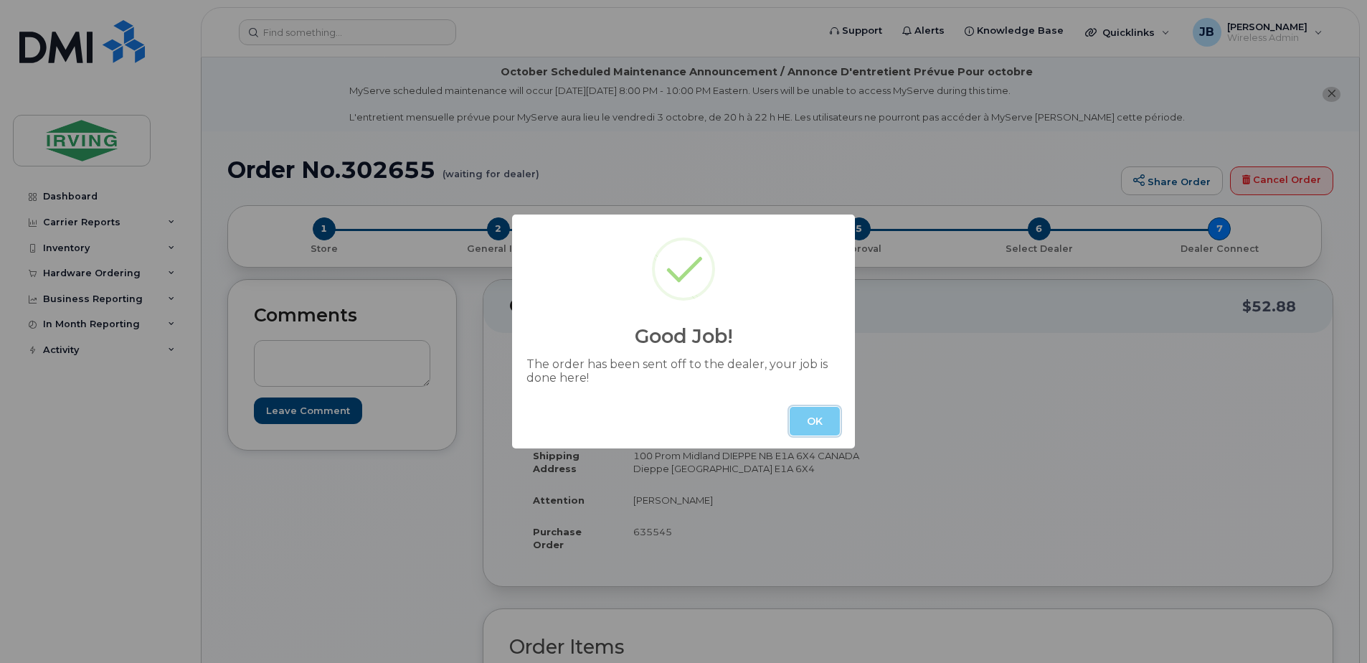
click at [810, 422] on button "OK" at bounding box center [815, 421] width 50 height 29
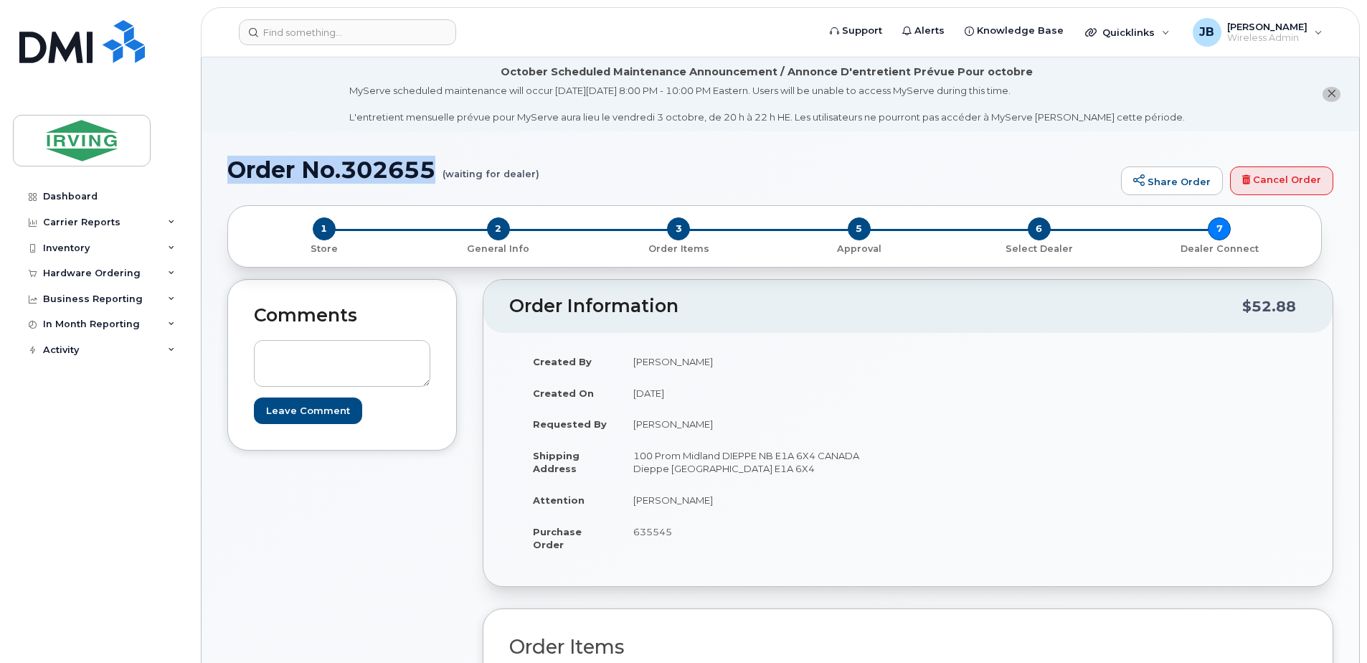
drag, startPoint x: 439, startPoint y: 168, endPoint x: 231, endPoint y: 171, distance: 208.1
click at [231, 171] on h1 "Order No.302655 (waiting for dealer)" at bounding box center [670, 169] width 887 height 25
copy h1 "Order No.302655"
drag, startPoint x: 675, startPoint y: 531, endPoint x: 633, endPoint y: 539, distance: 43.1
click at [633, 539] on td "635545" at bounding box center [759, 538] width 277 height 44
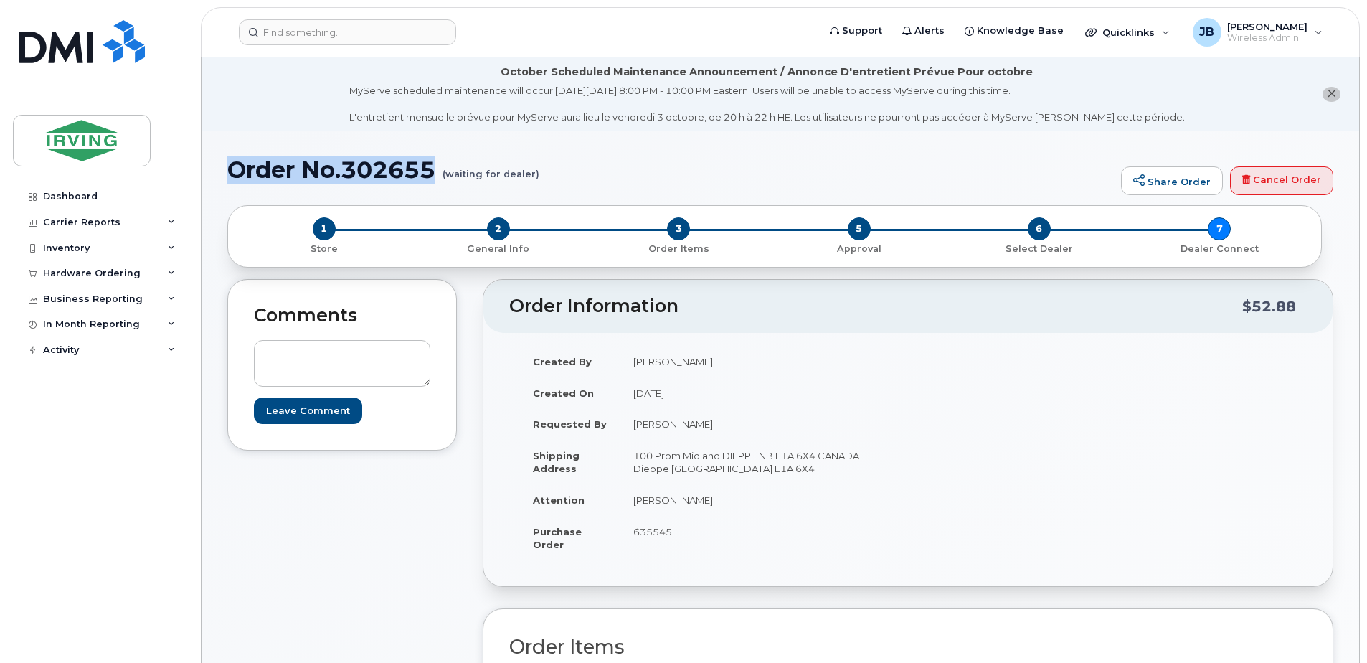
copy span "635545"
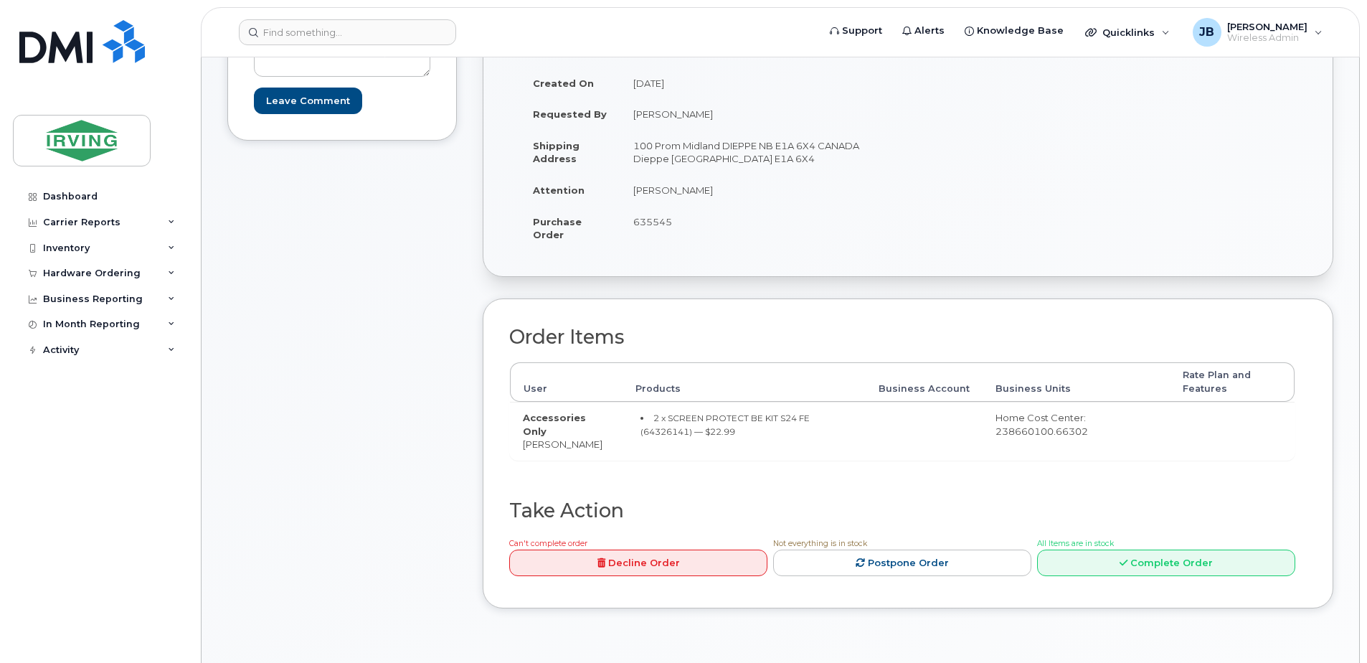
scroll to position [359, 0]
